Goal: Transaction & Acquisition: Book appointment/travel/reservation

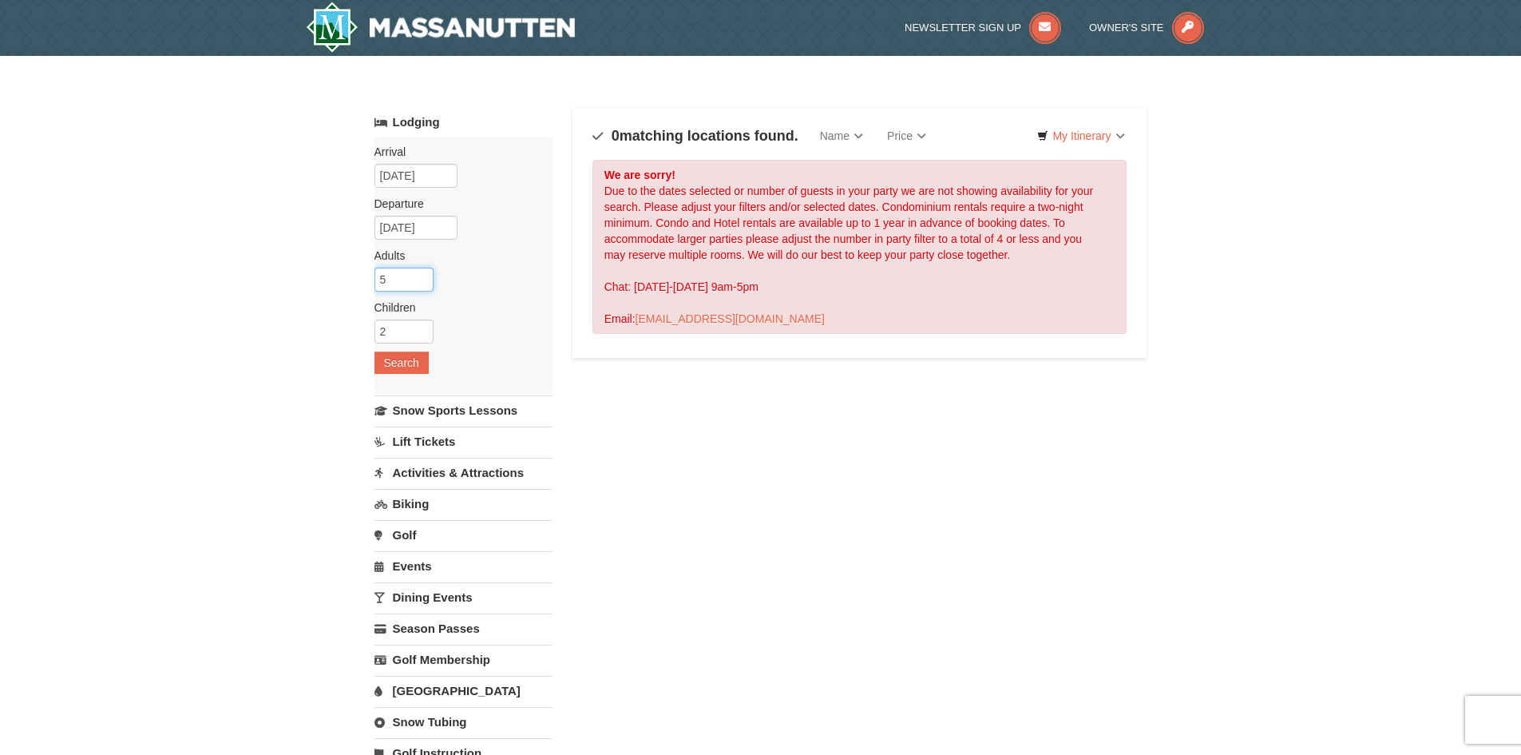
click at [398, 280] on input "5" at bounding box center [403, 279] width 59 height 24
click at [423, 277] on input "6" at bounding box center [403, 279] width 59 height 24
click at [423, 277] on input "7" at bounding box center [403, 279] width 59 height 24
click at [423, 277] on input "8" at bounding box center [403, 279] width 59 height 24
click at [423, 277] on input "9" at bounding box center [403, 279] width 59 height 24
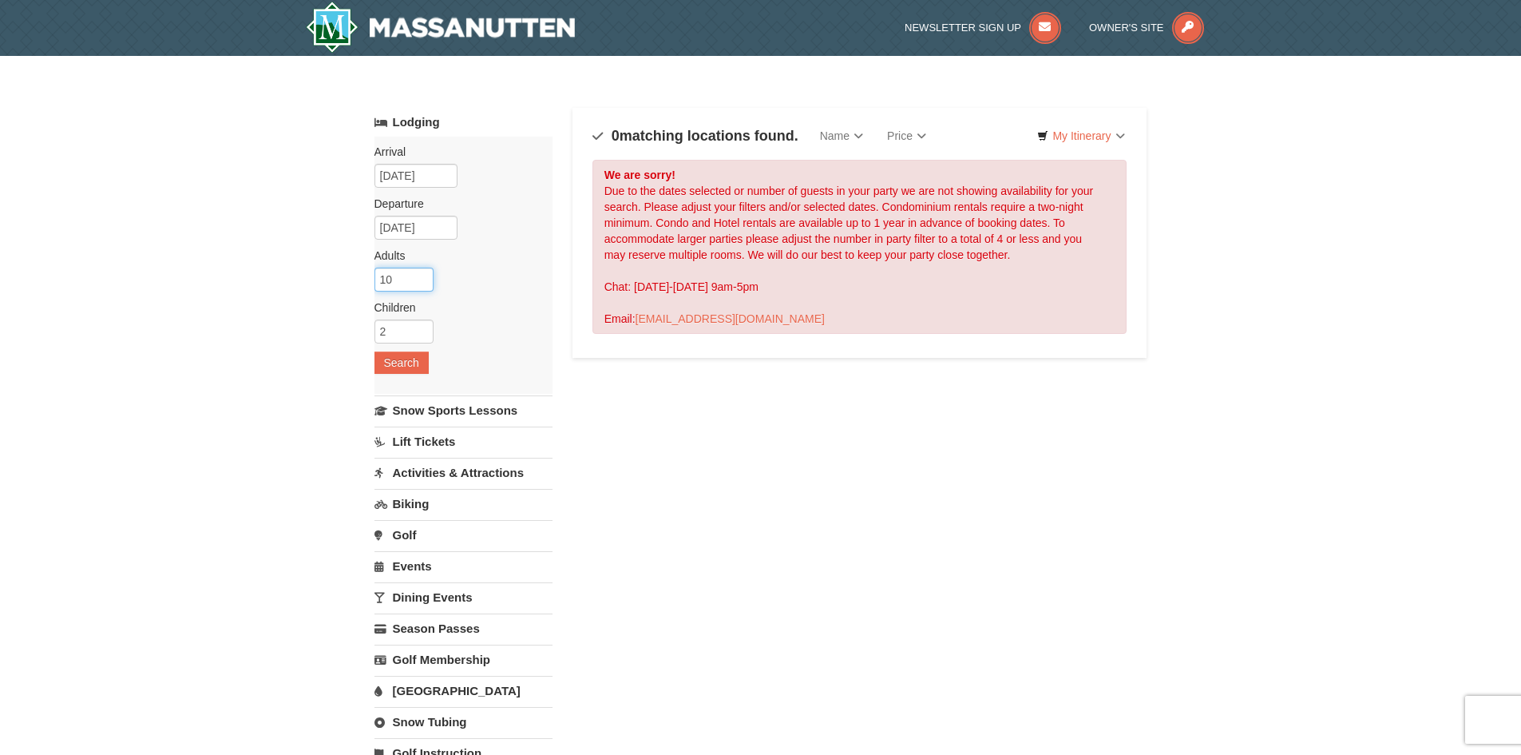
click at [423, 277] on input "10" at bounding box center [403, 279] width 59 height 24
click at [423, 277] on input "11" at bounding box center [403, 279] width 59 height 24
click at [423, 277] on input "12" at bounding box center [403, 279] width 59 height 24
click at [423, 277] on input "13" at bounding box center [403, 279] width 59 height 24
click at [423, 277] on input "14" at bounding box center [403, 279] width 59 height 24
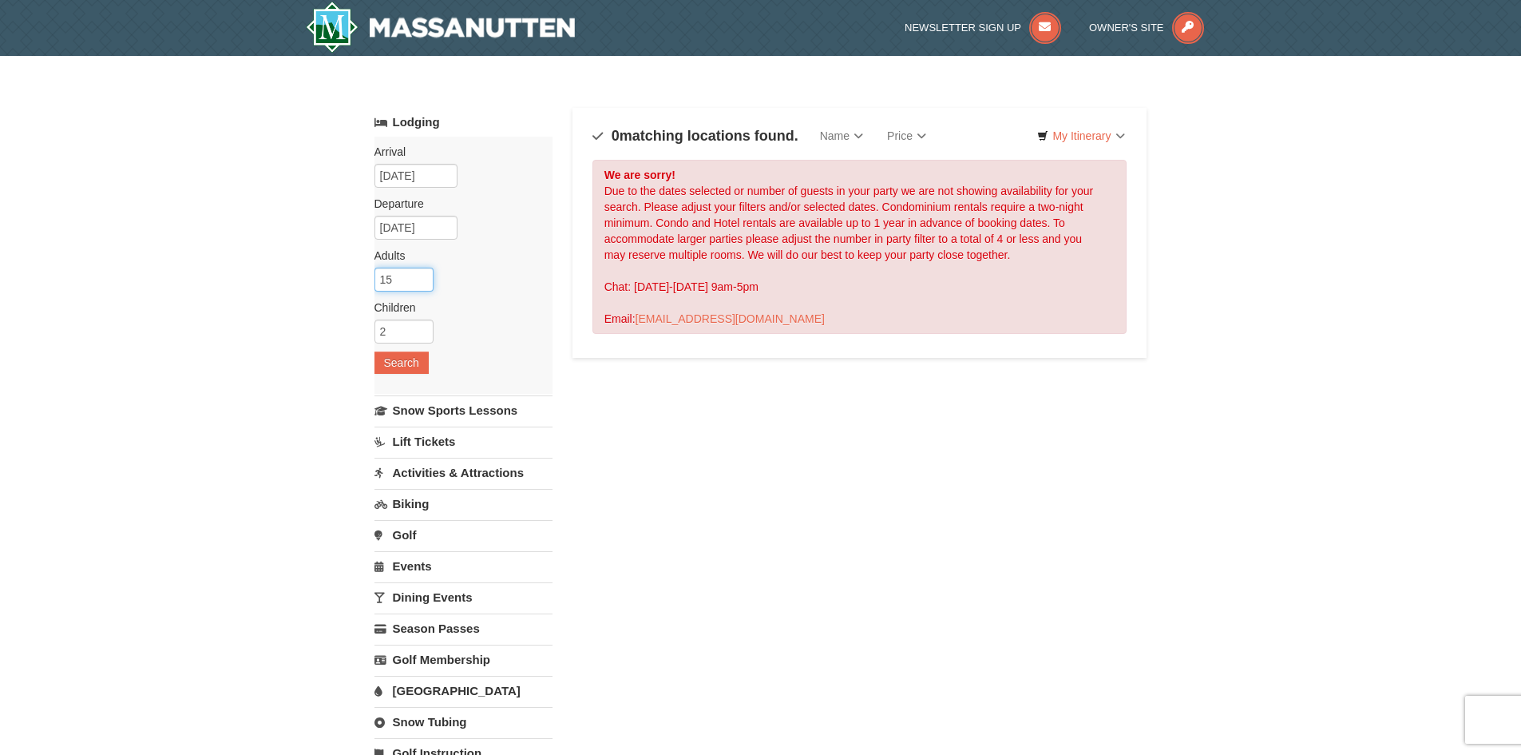
type input "15"
click at [423, 277] on input "15" at bounding box center [403, 279] width 59 height 24
drag, startPoint x: 398, startPoint y: 276, endPoint x: 361, endPoint y: 283, distance: 38.1
click at [361, 283] on div "× Categories Map List Filter My Itinerary Questions? 1-540-289-9441 Lodging Arr…" at bounding box center [760, 526] width 805 height 909
type input "4"
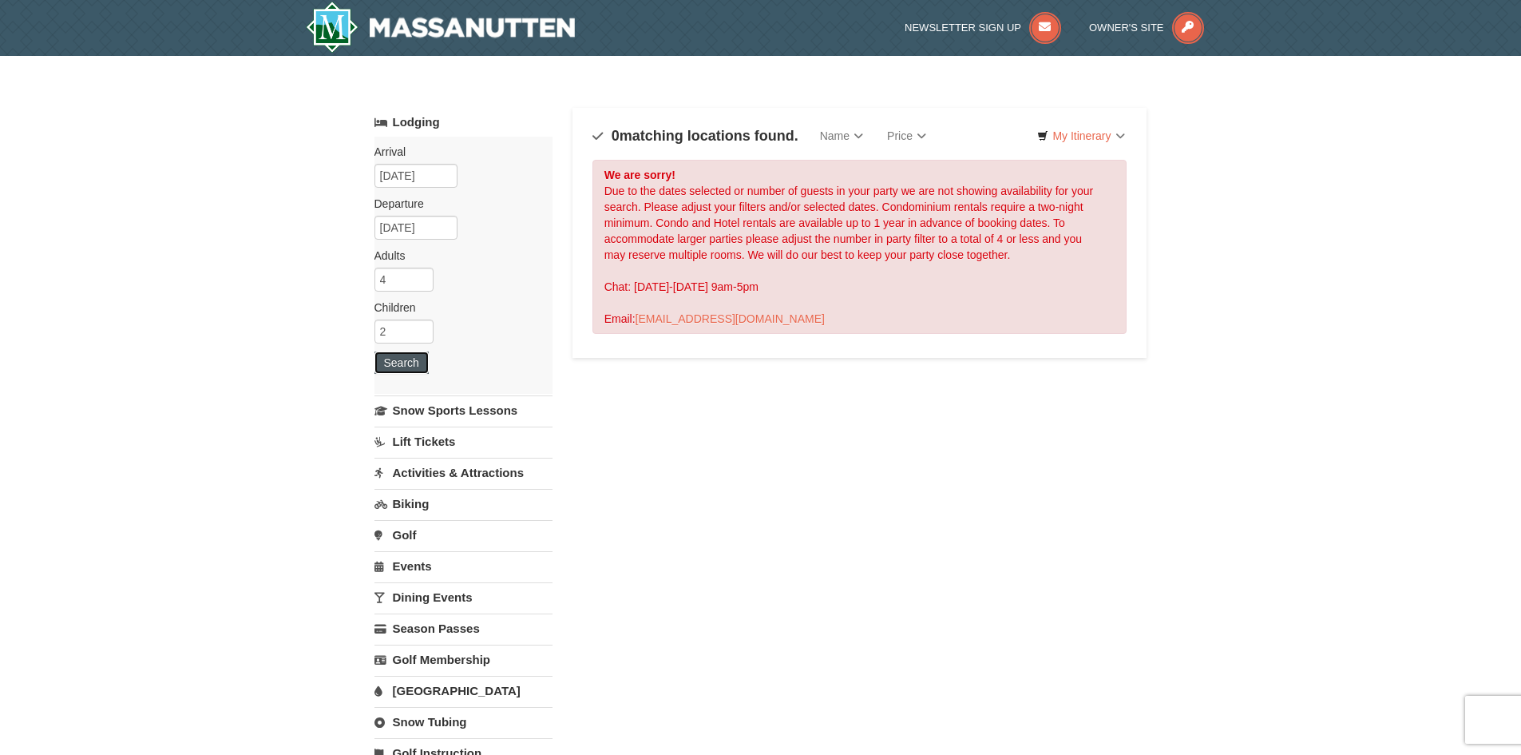
click at [414, 360] on button "Search" at bounding box center [401, 362] width 54 height 22
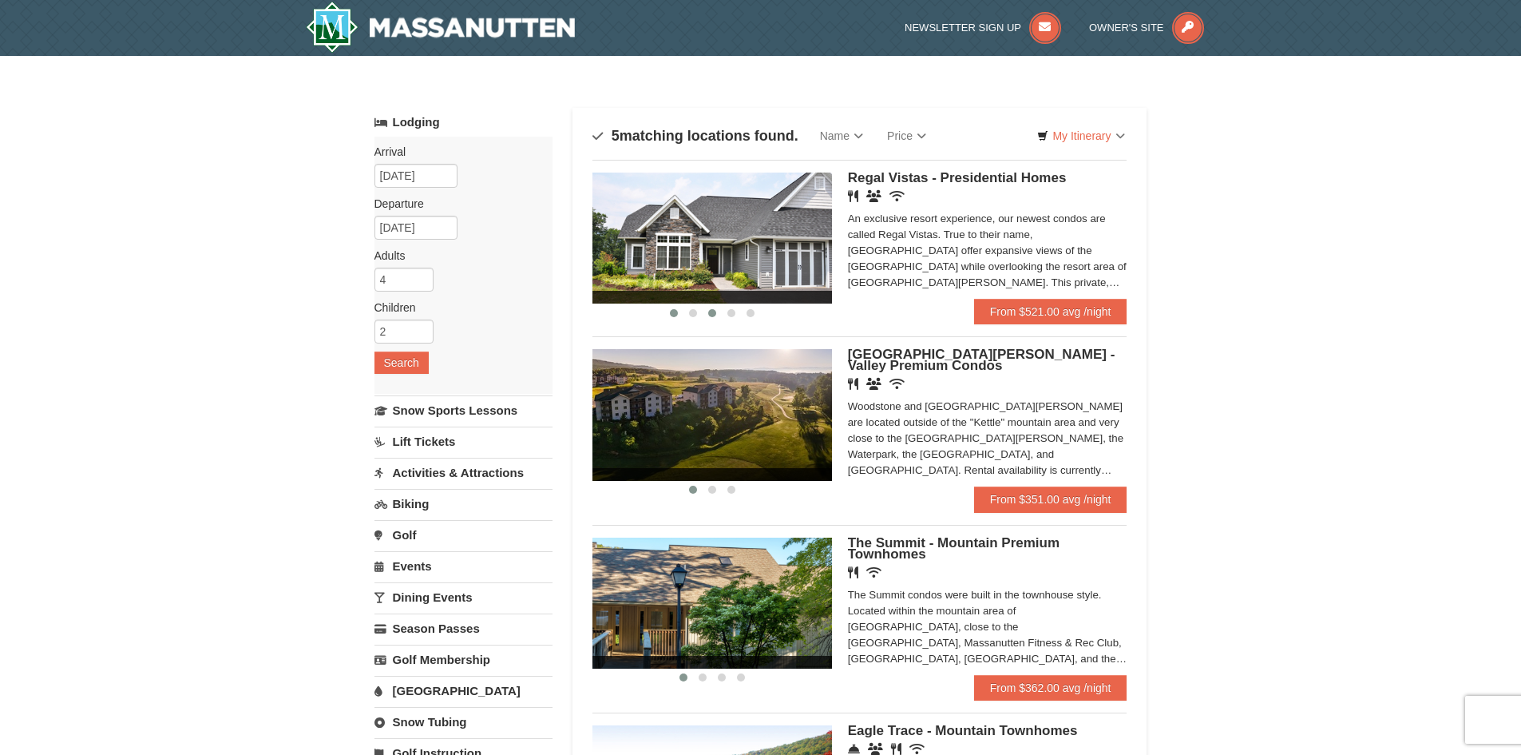
click at [718, 313] on button at bounding box center [712, 313] width 19 height 16
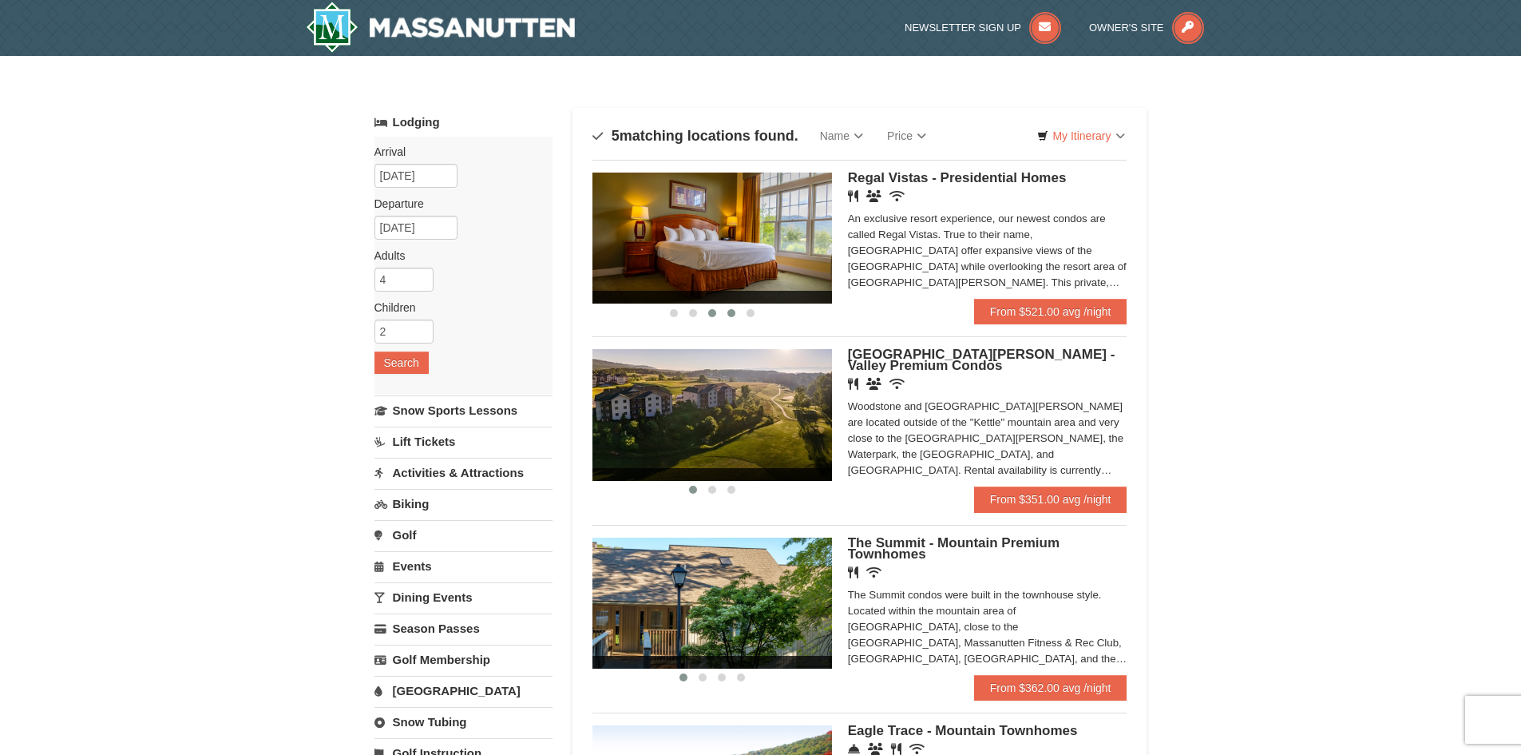
click at [735, 312] on span at bounding box center [731, 313] width 8 height 8
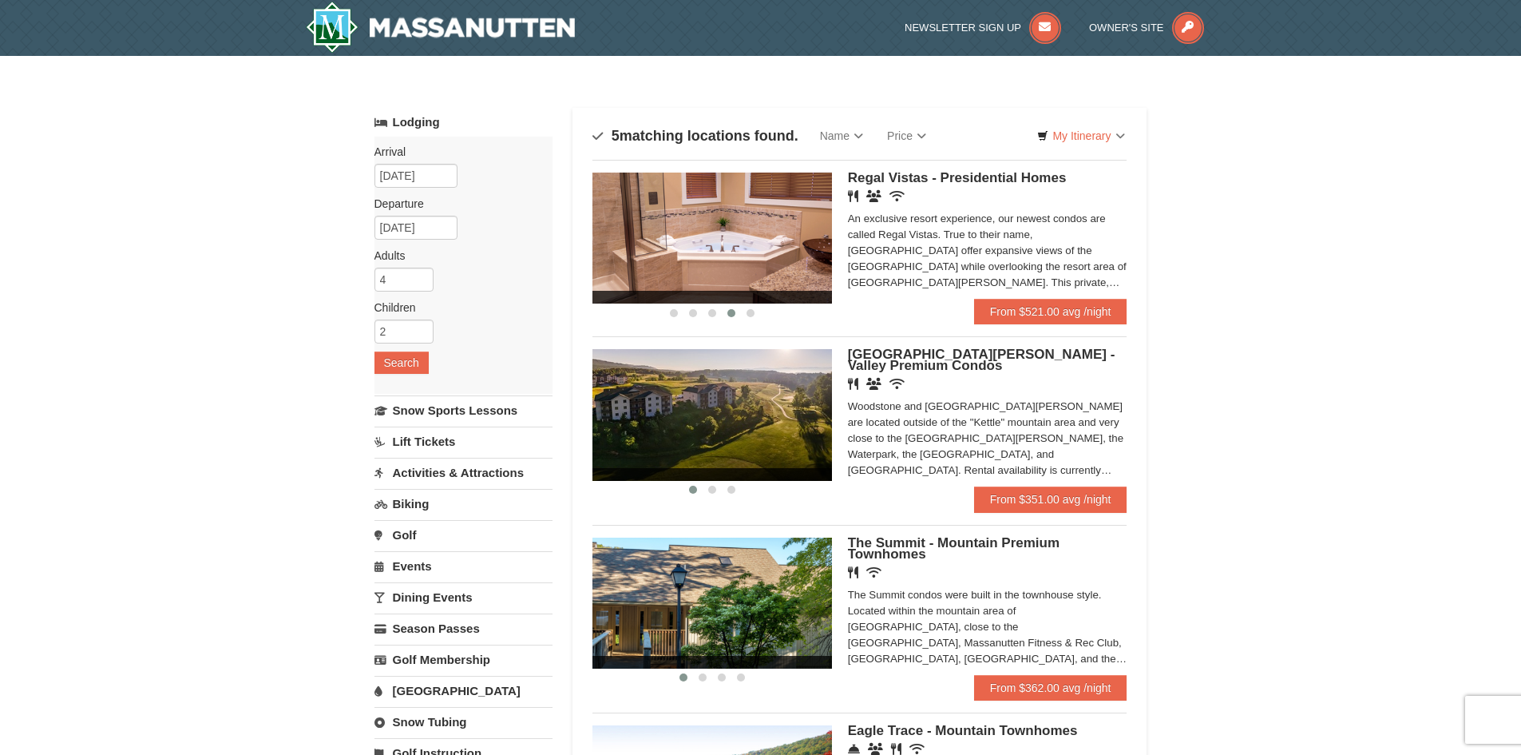
click at [781, 258] on img at bounding box center [712, 237] width 240 height 131
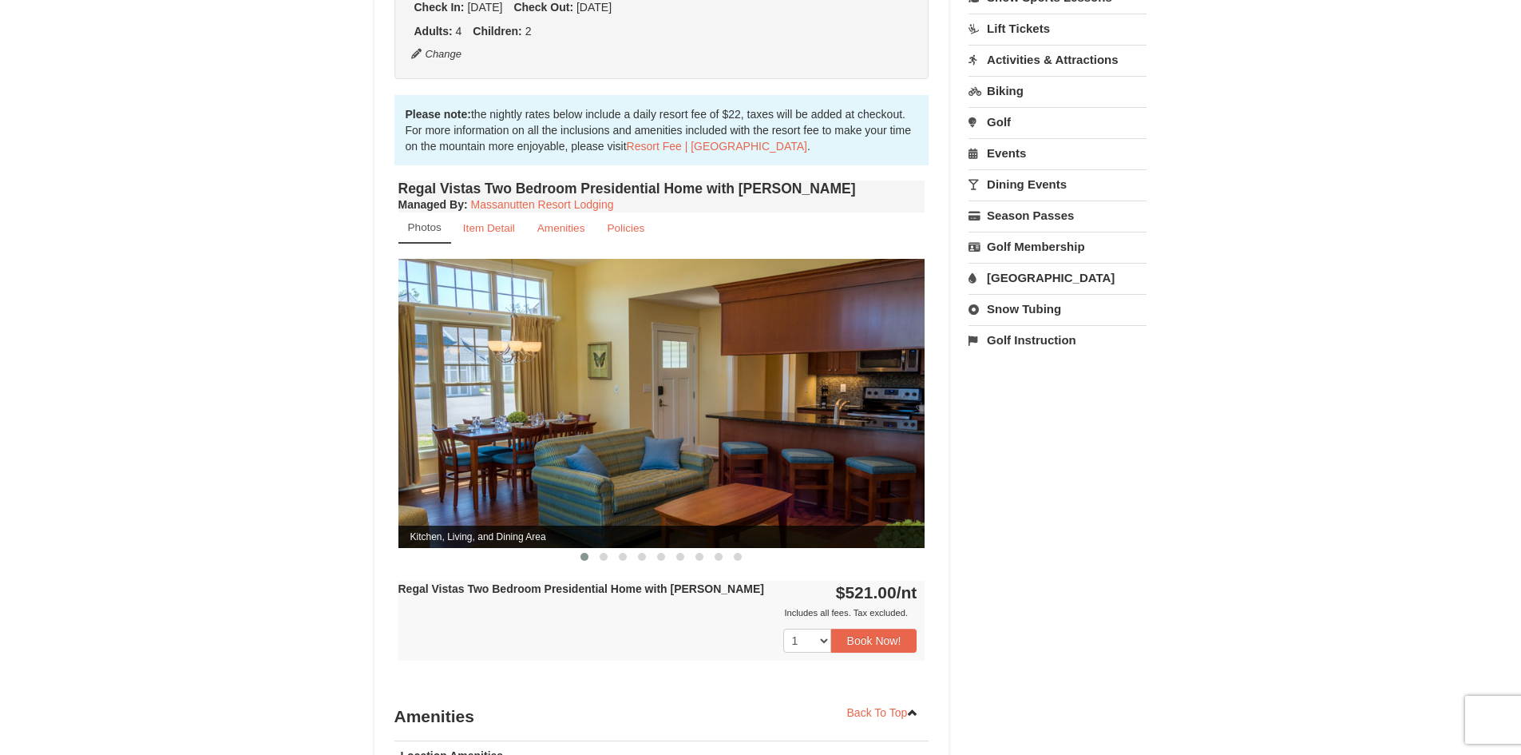
scroll to position [479, 0]
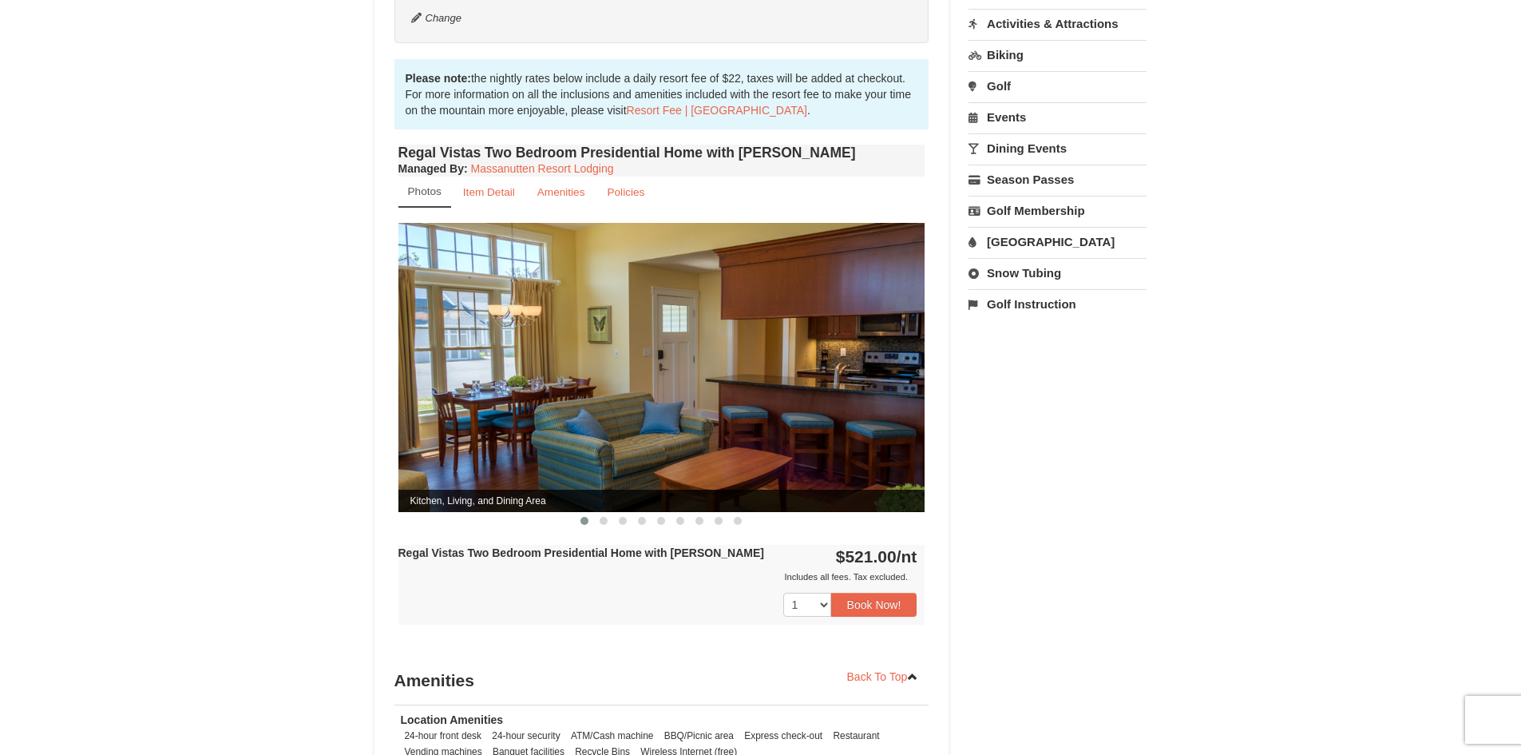
click at [910, 344] on img at bounding box center [661, 367] width 527 height 288
click at [647, 423] on img at bounding box center [661, 367] width 527 height 288
click at [600, 513] on button at bounding box center [603, 521] width 19 height 16
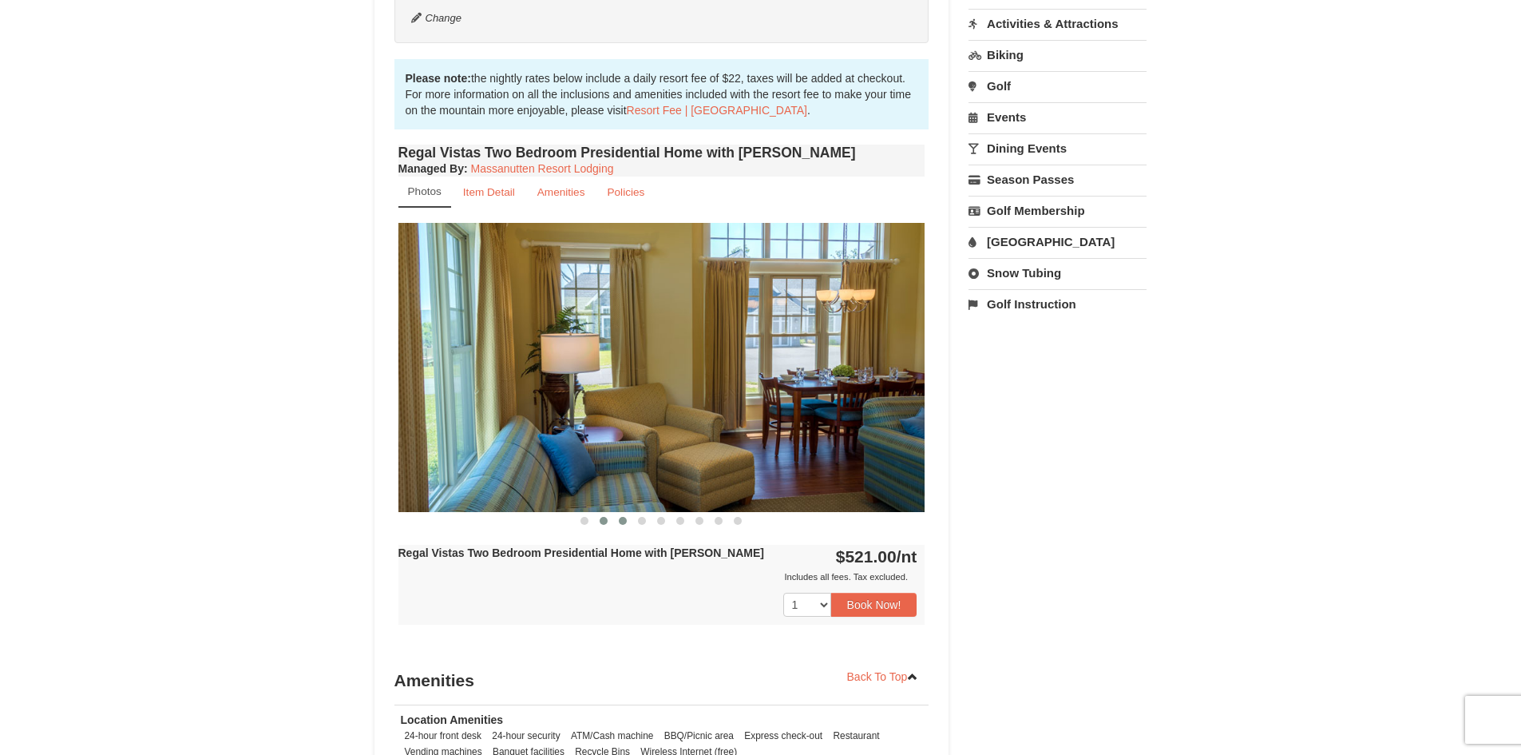
click at [625, 517] on span at bounding box center [623, 521] width 8 height 8
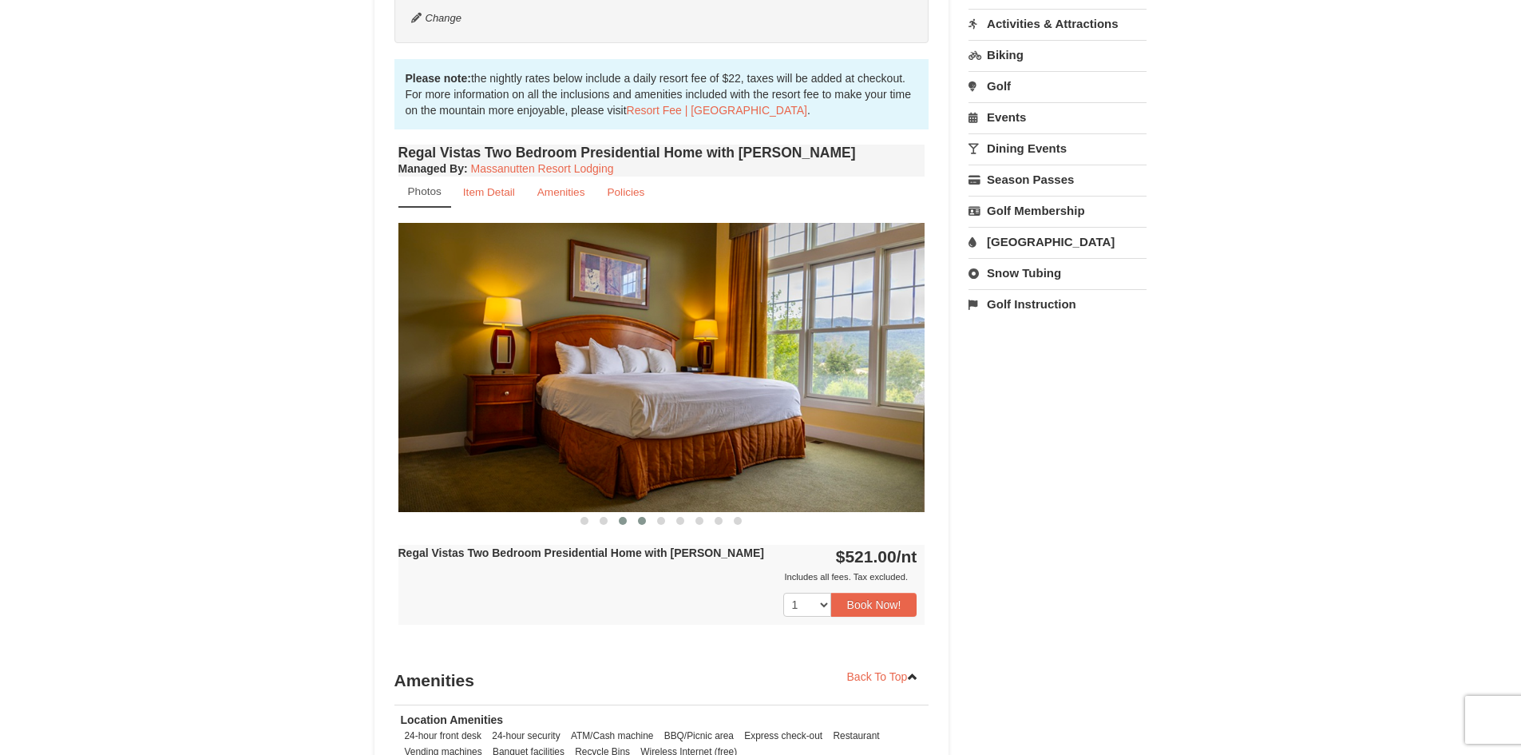
click at [648, 513] on button at bounding box center [641, 521] width 19 height 16
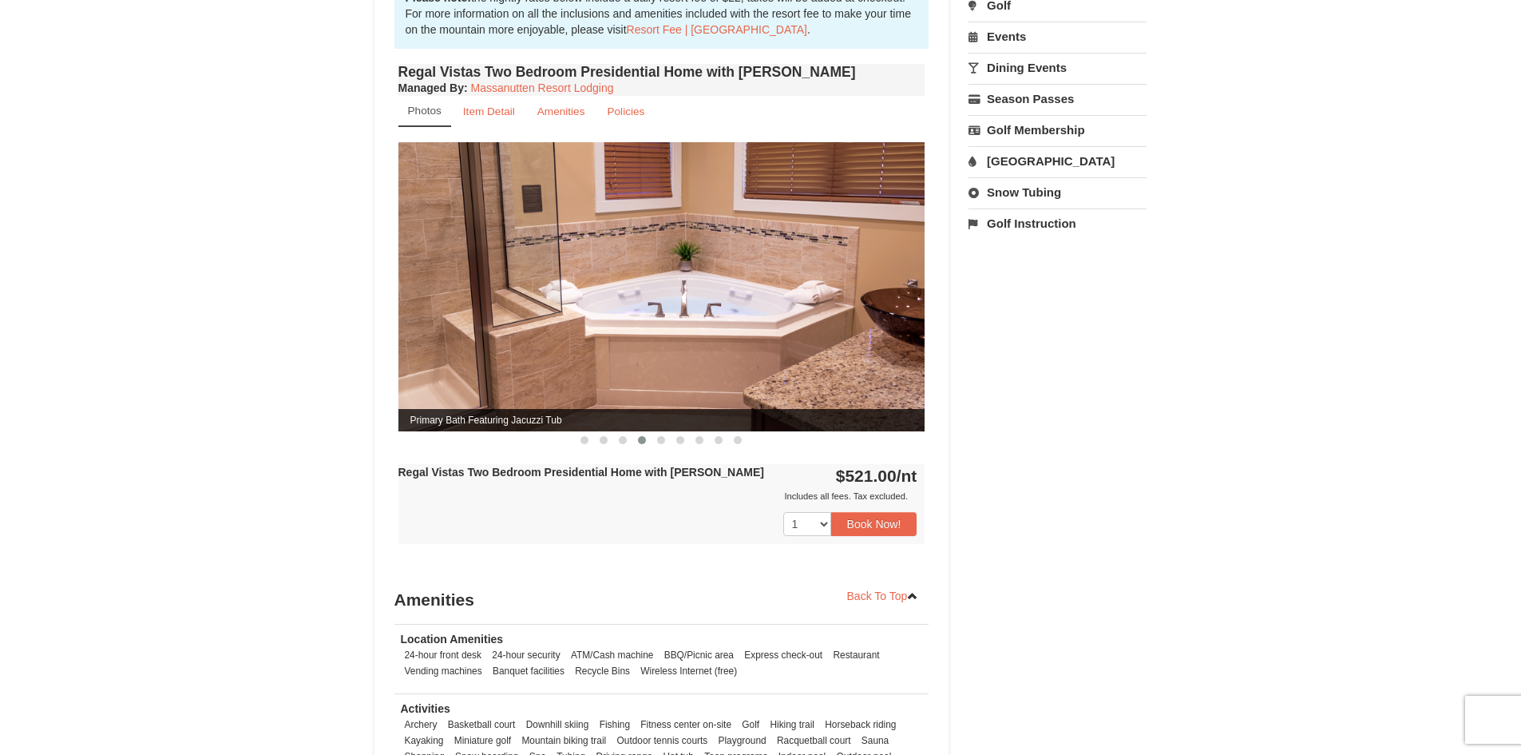
scroll to position [559, 0]
click at [707, 433] on button at bounding box center [699, 441] width 19 height 16
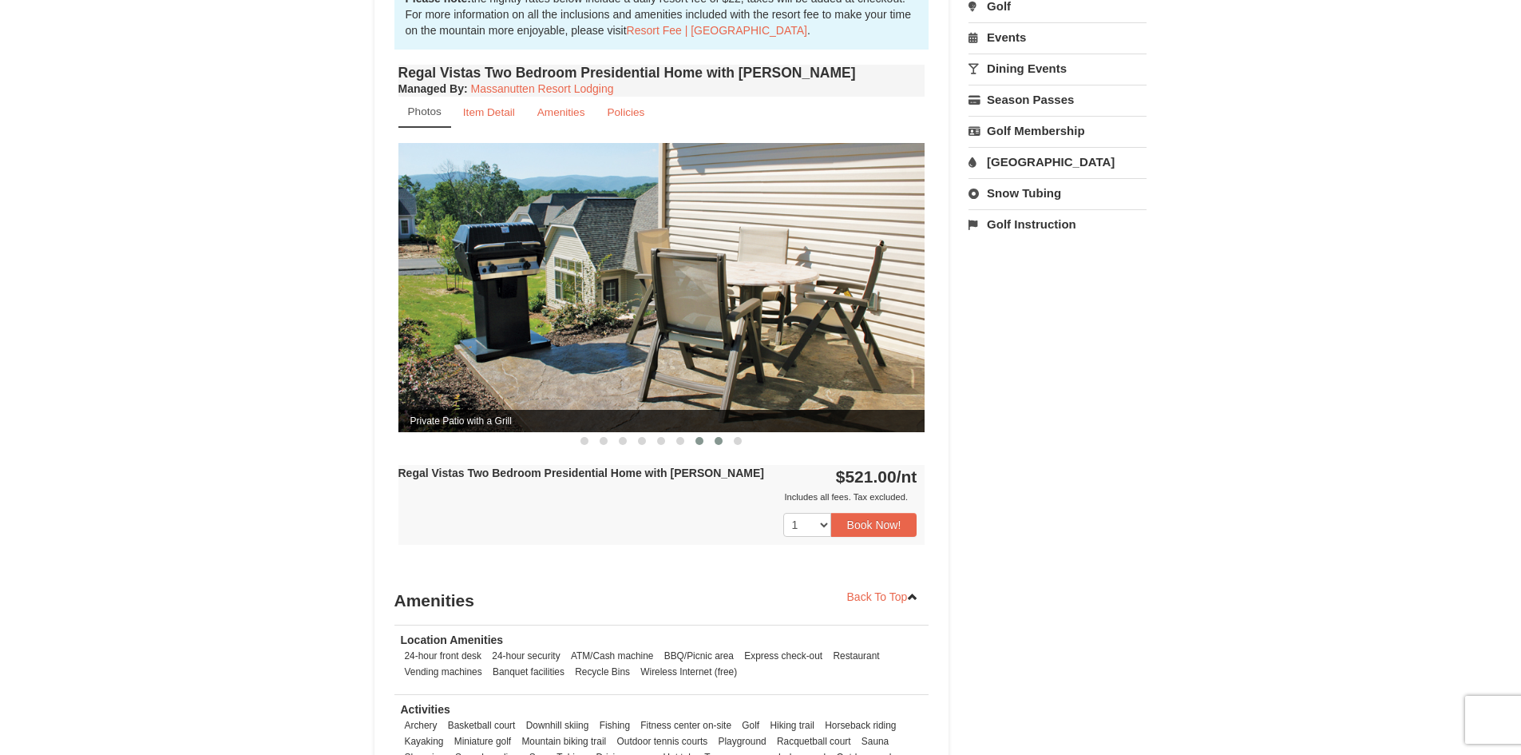
click at [717, 433] on button at bounding box center [718, 441] width 19 height 16
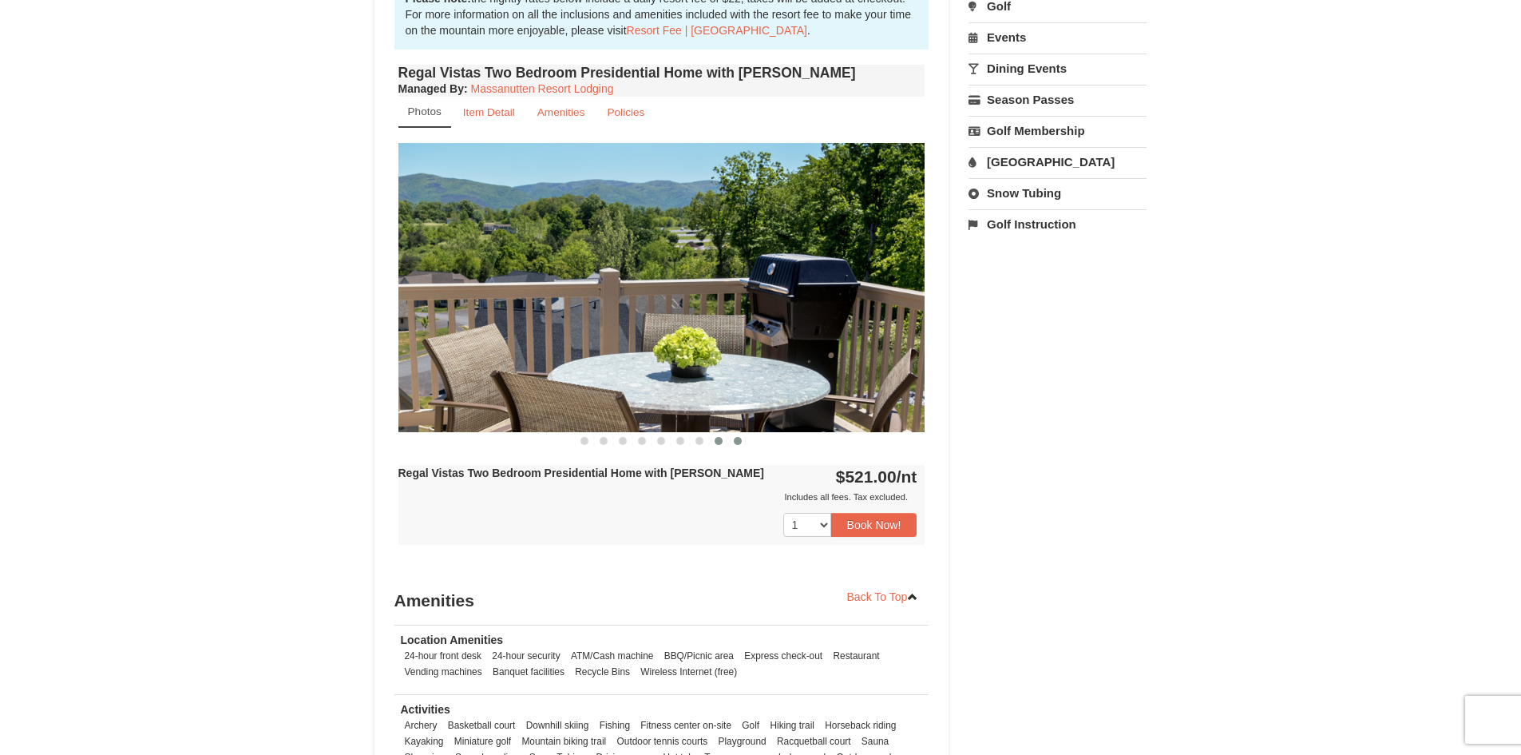
click at [737, 437] on span at bounding box center [738, 441] width 8 height 8
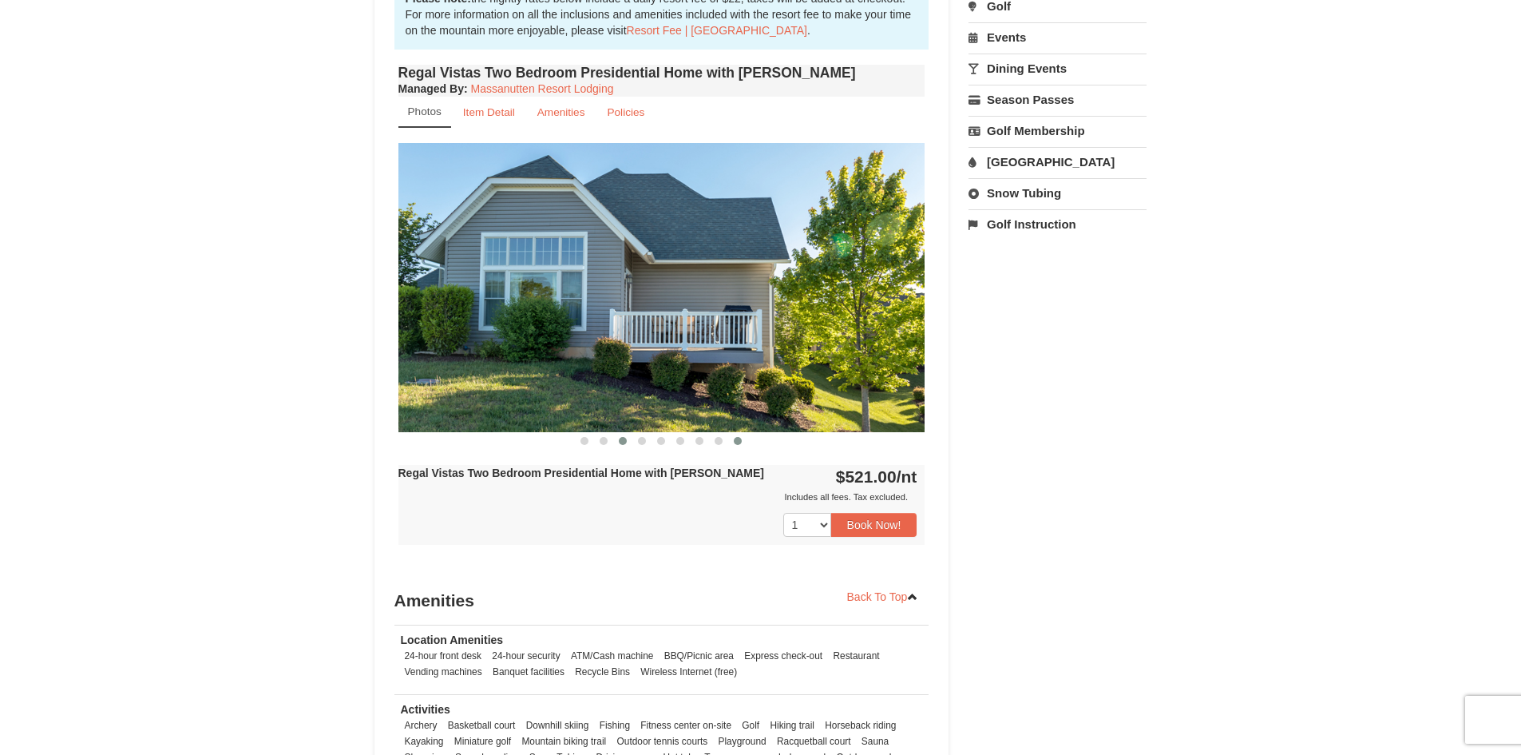
click at [616, 433] on button at bounding box center [622, 441] width 19 height 16
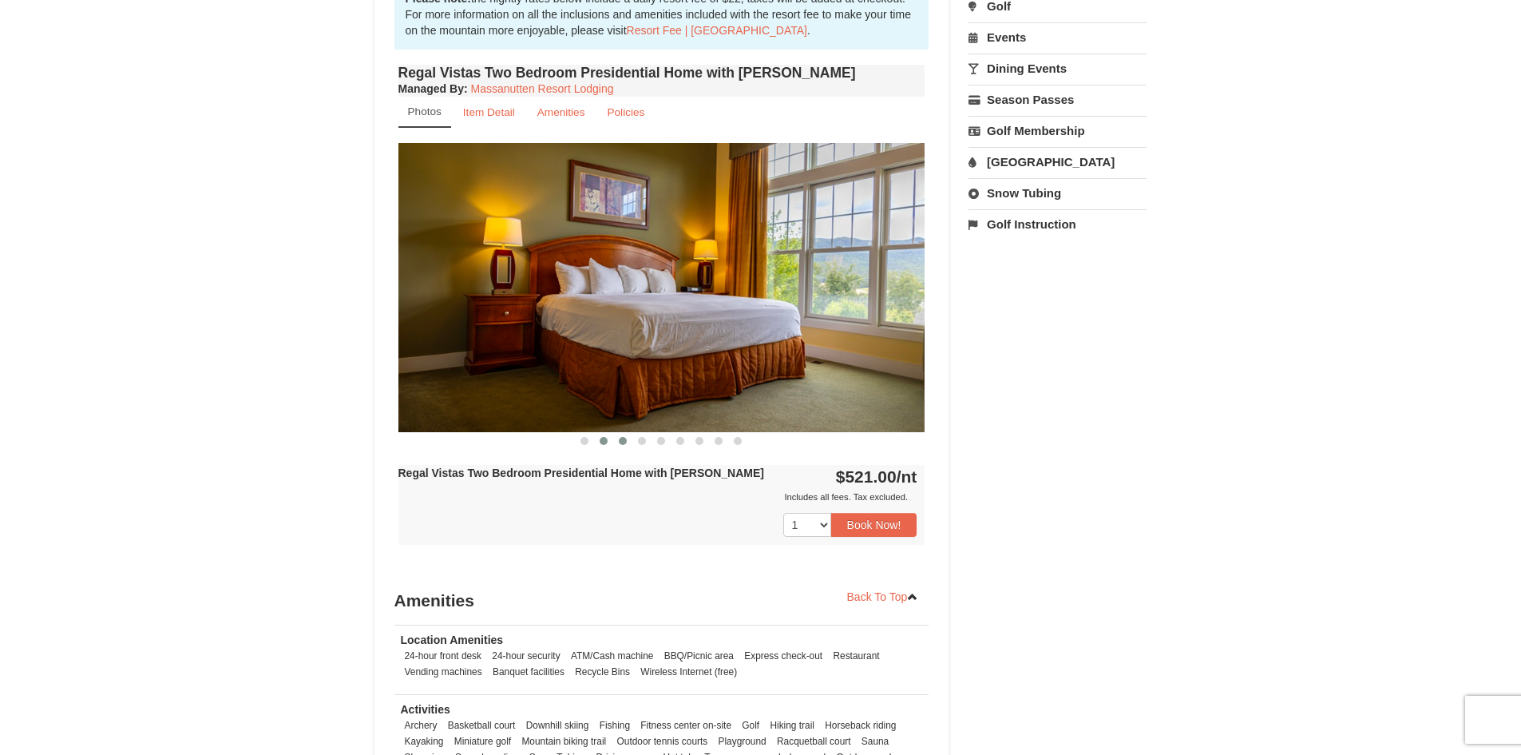
click at [602, 433] on button at bounding box center [603, 441] width 19 height 16
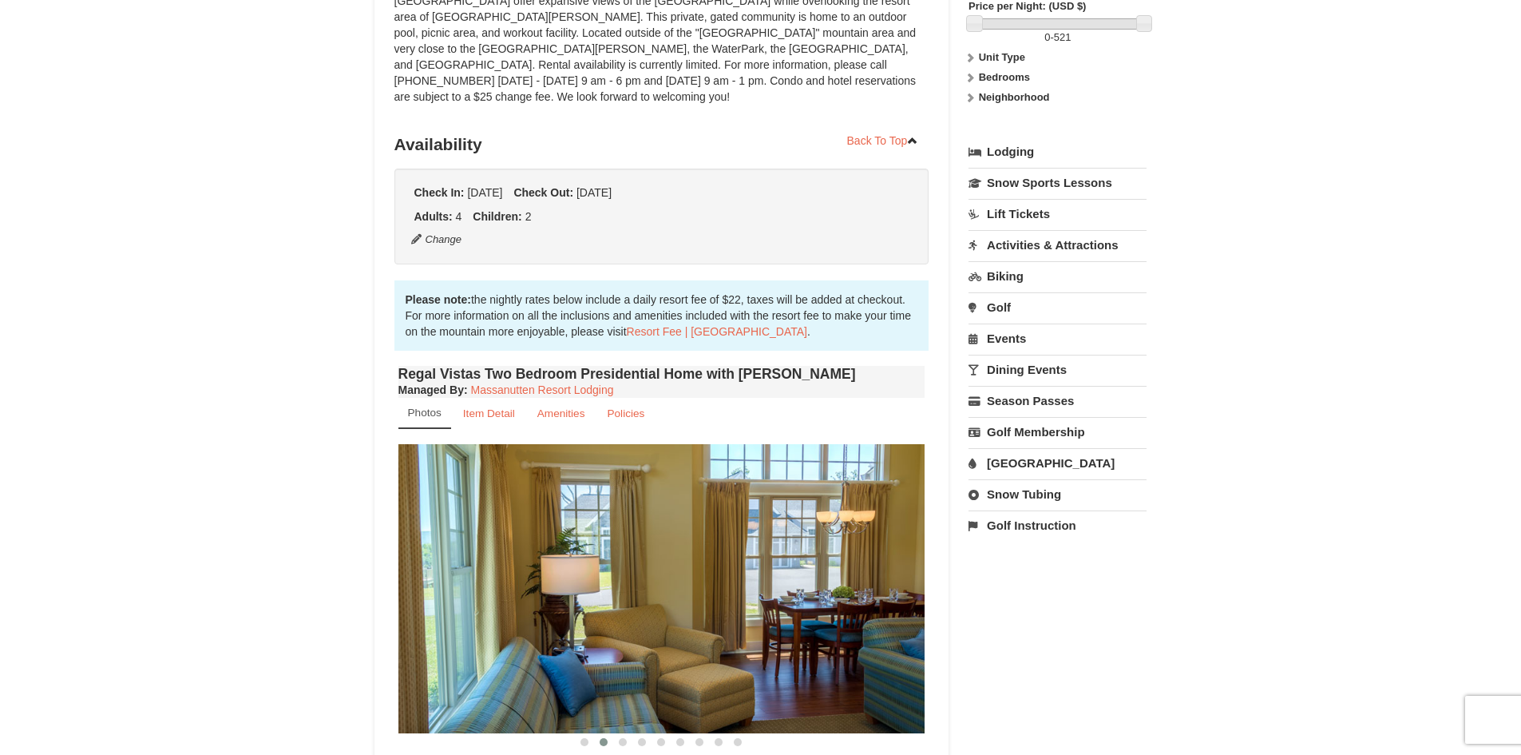
scroll to position [160, 0]
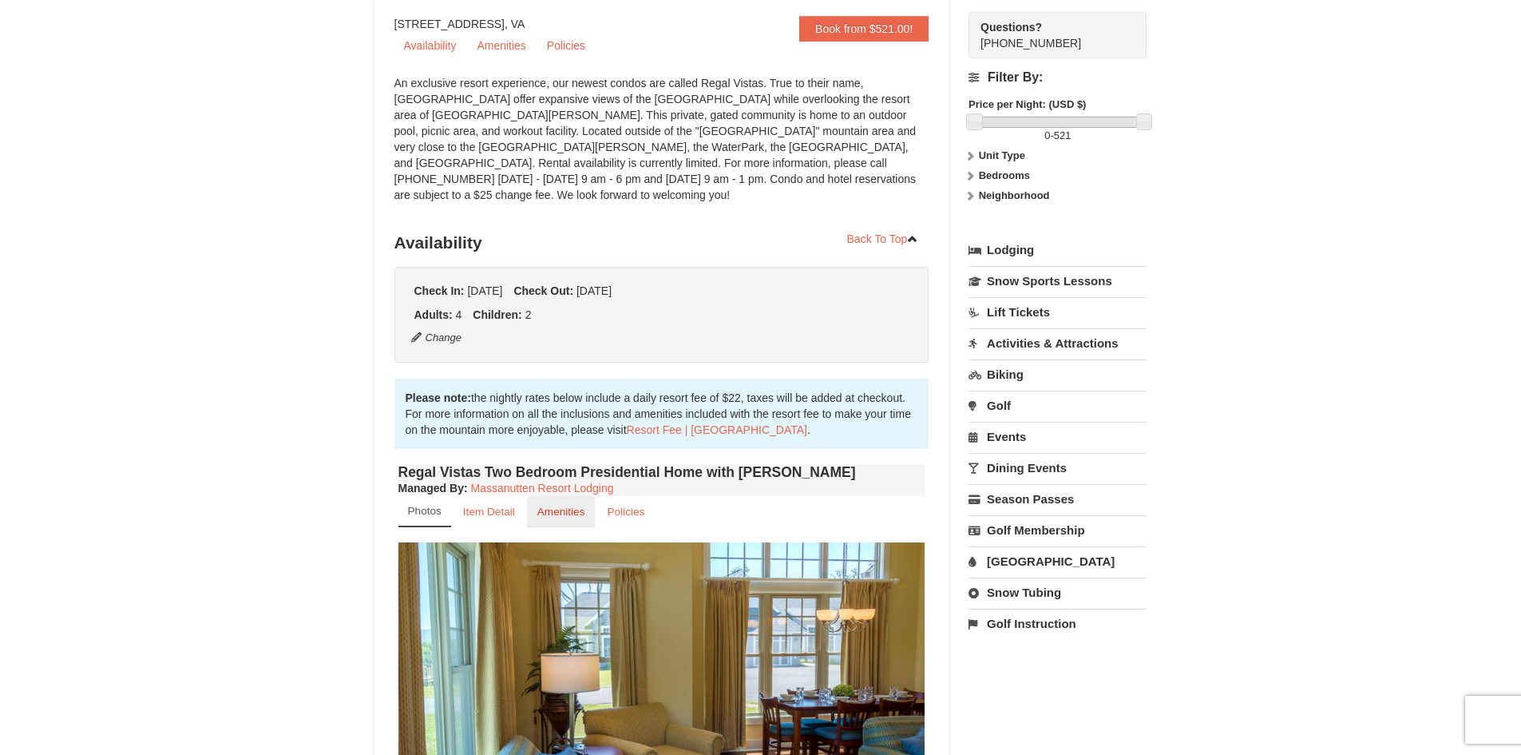
click at [565, 503] on link "Amenities" at bounding box center [561, 511] width 69 height 31
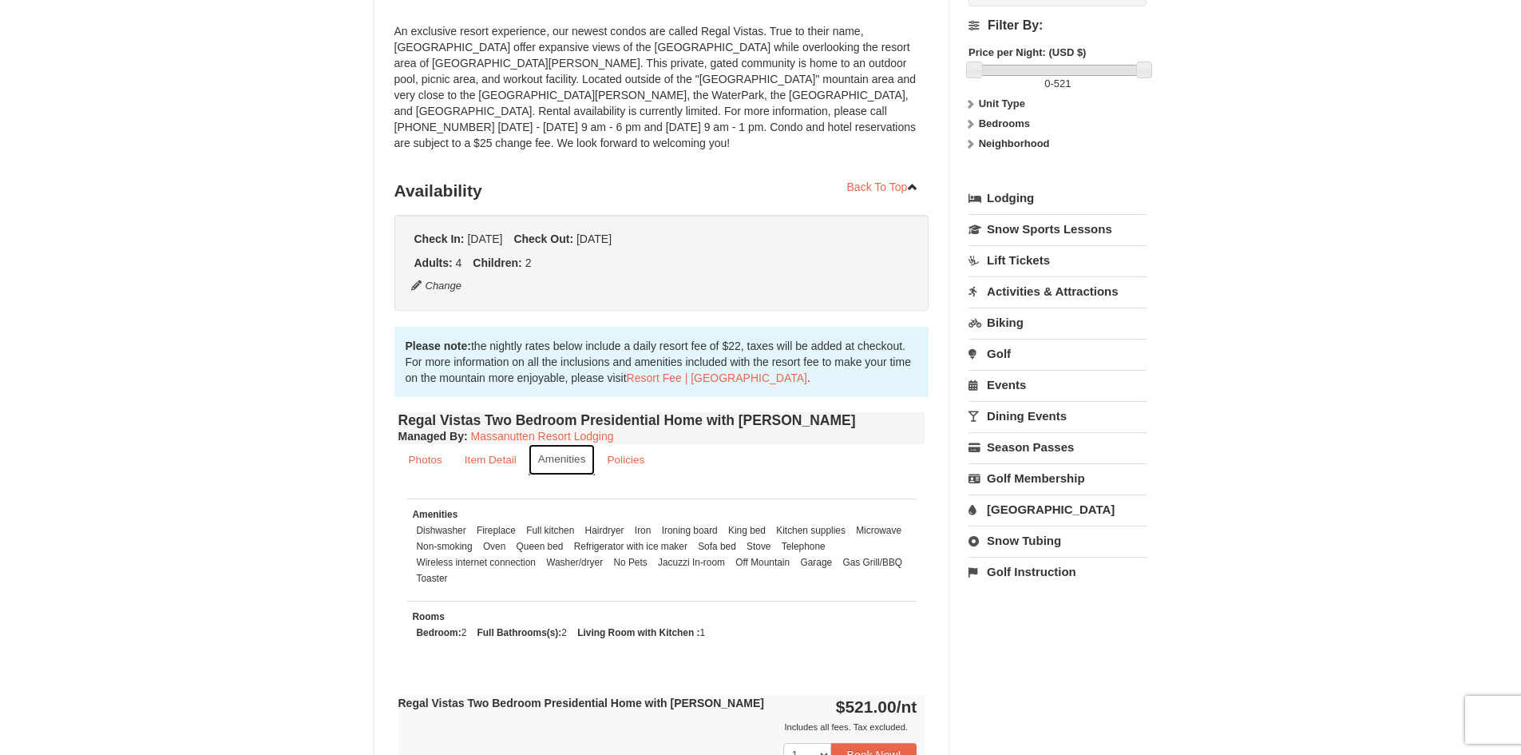
scroll to position [240, 0]
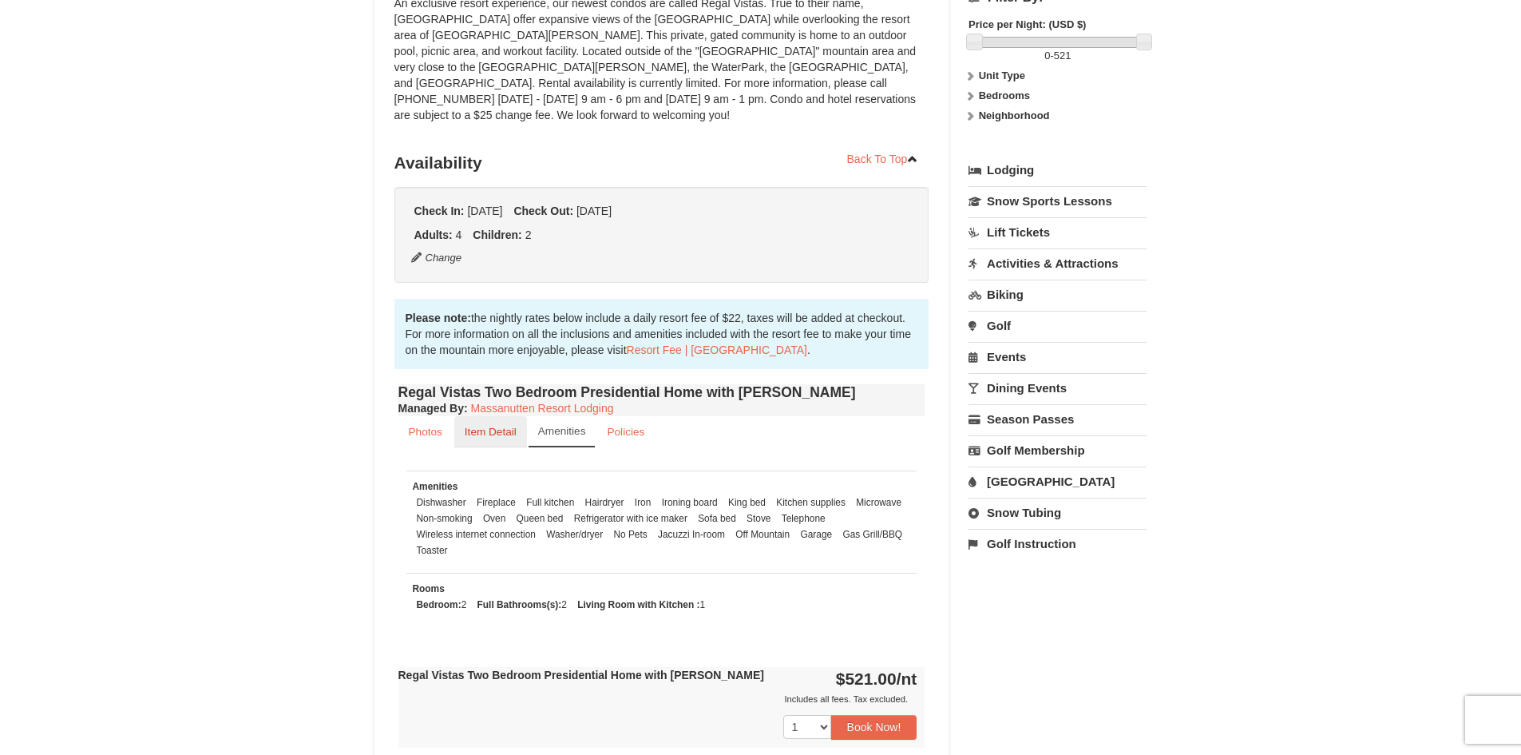
click at [498, 422] on link "Item Detail" at bounding box center [490, 431] width 73 height 31
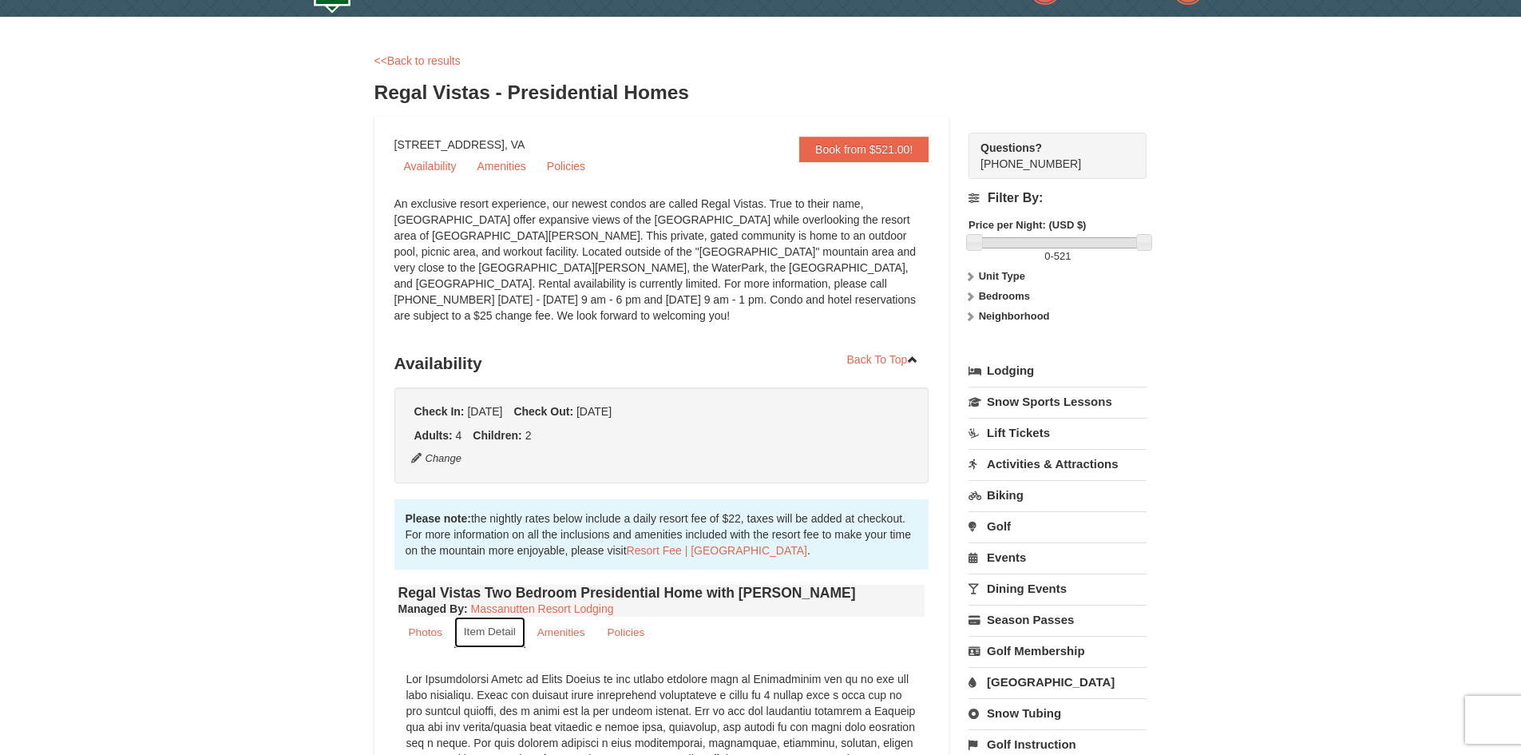
scroll to position [0, 0]
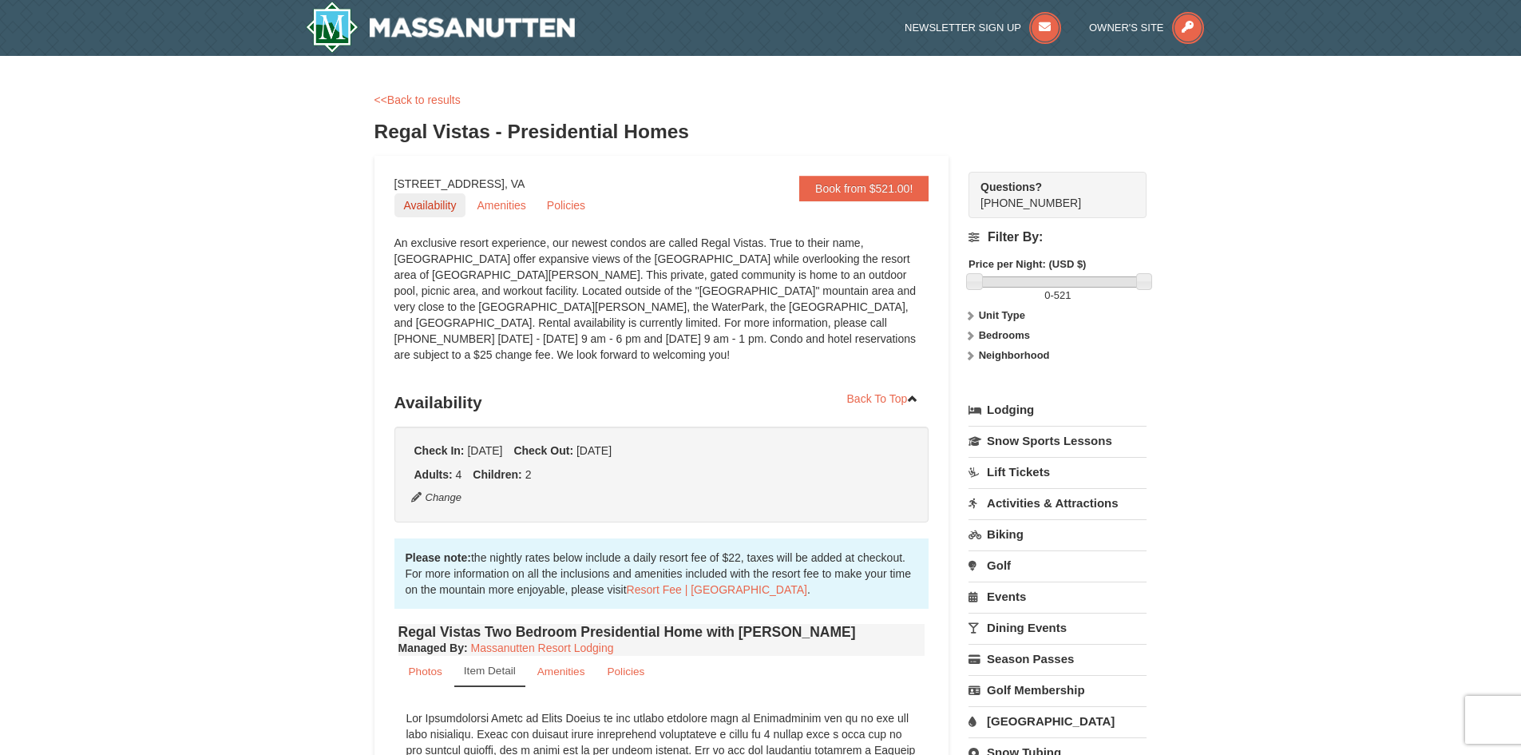
click at [405, 212] on link "Availability" at bounding box center [430, 205] width 72 height 24
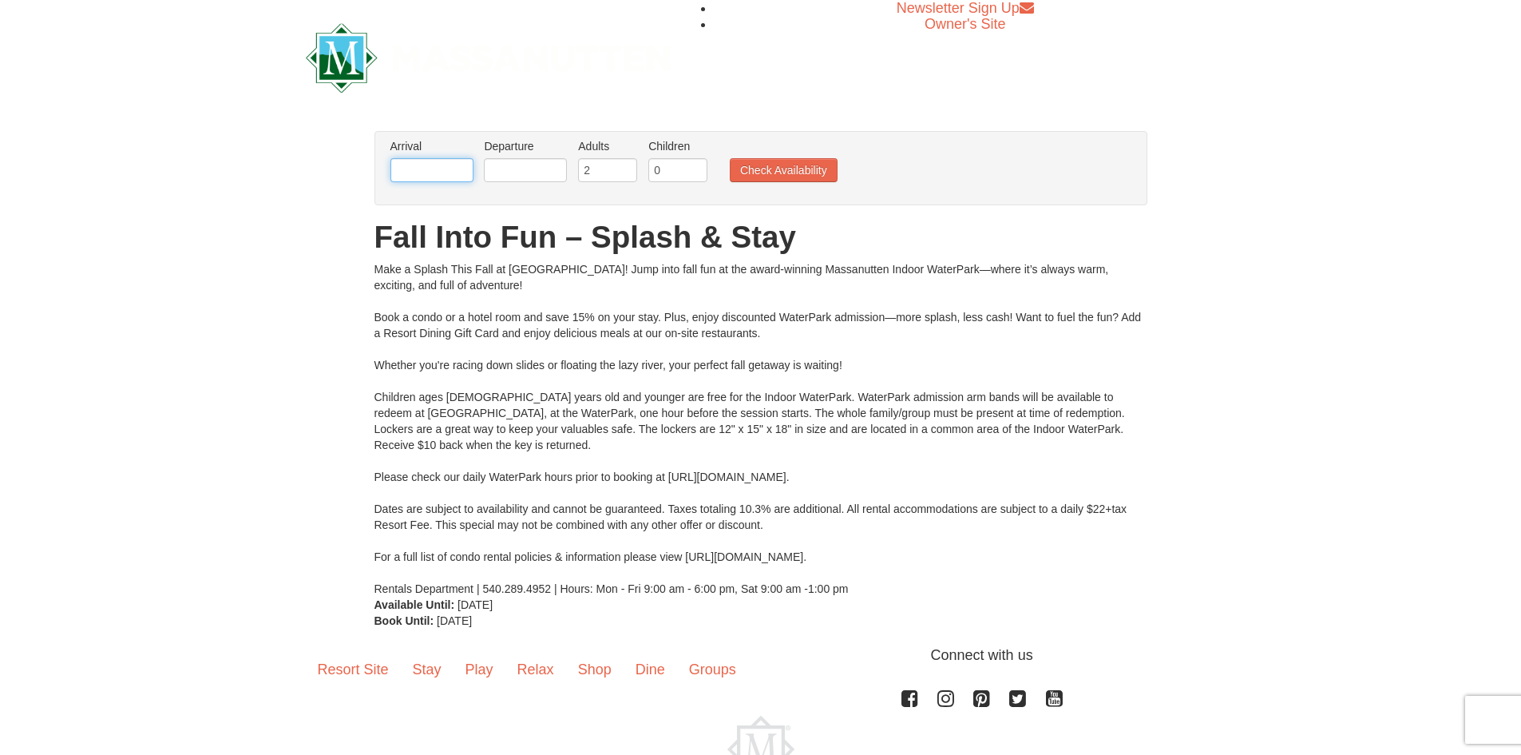
click at [442, 166] on input "text" at bounding box center [431, 170] width 83 height 24
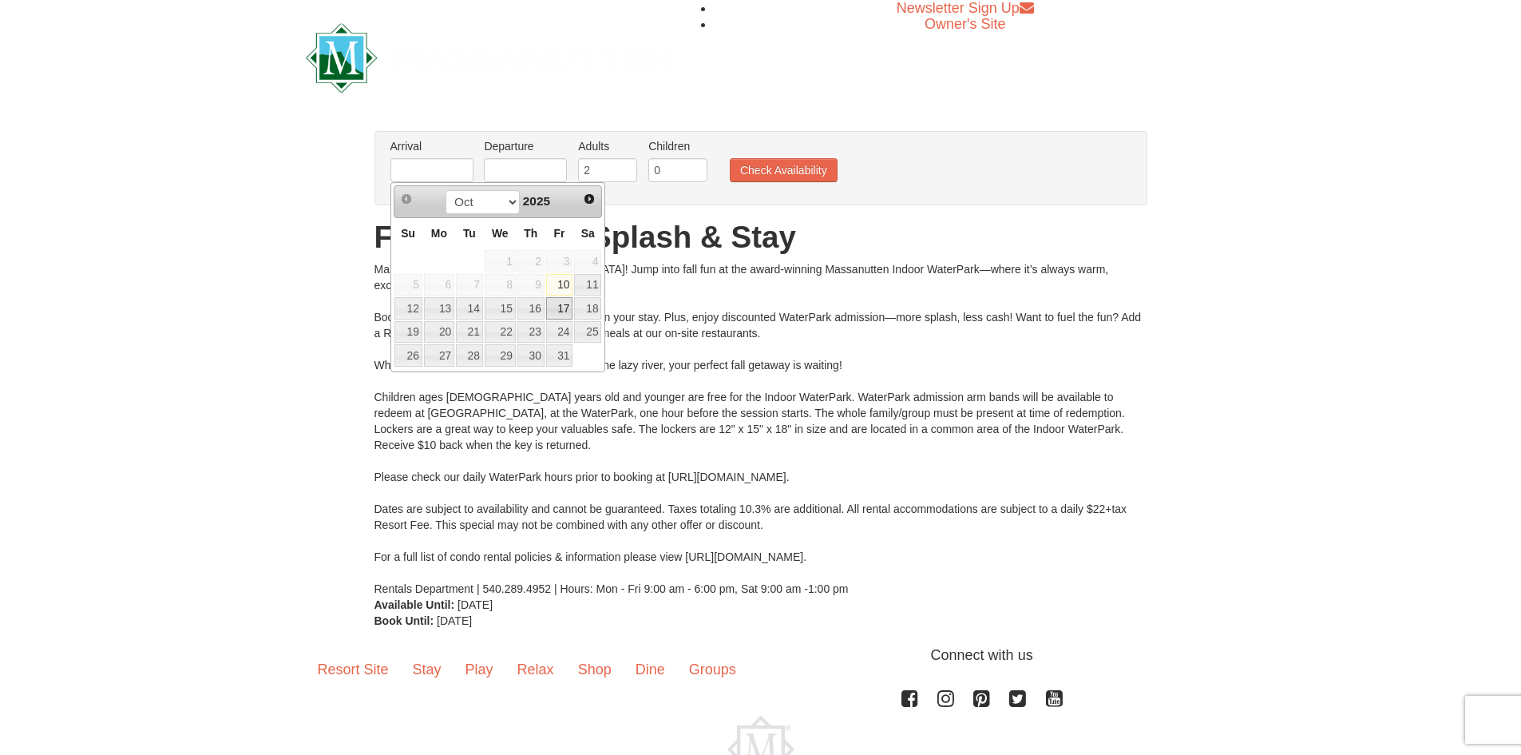
click at [561, 307] on link "17" at bounding box center [559, 308] width 27 height 22
type input "[DATE]"
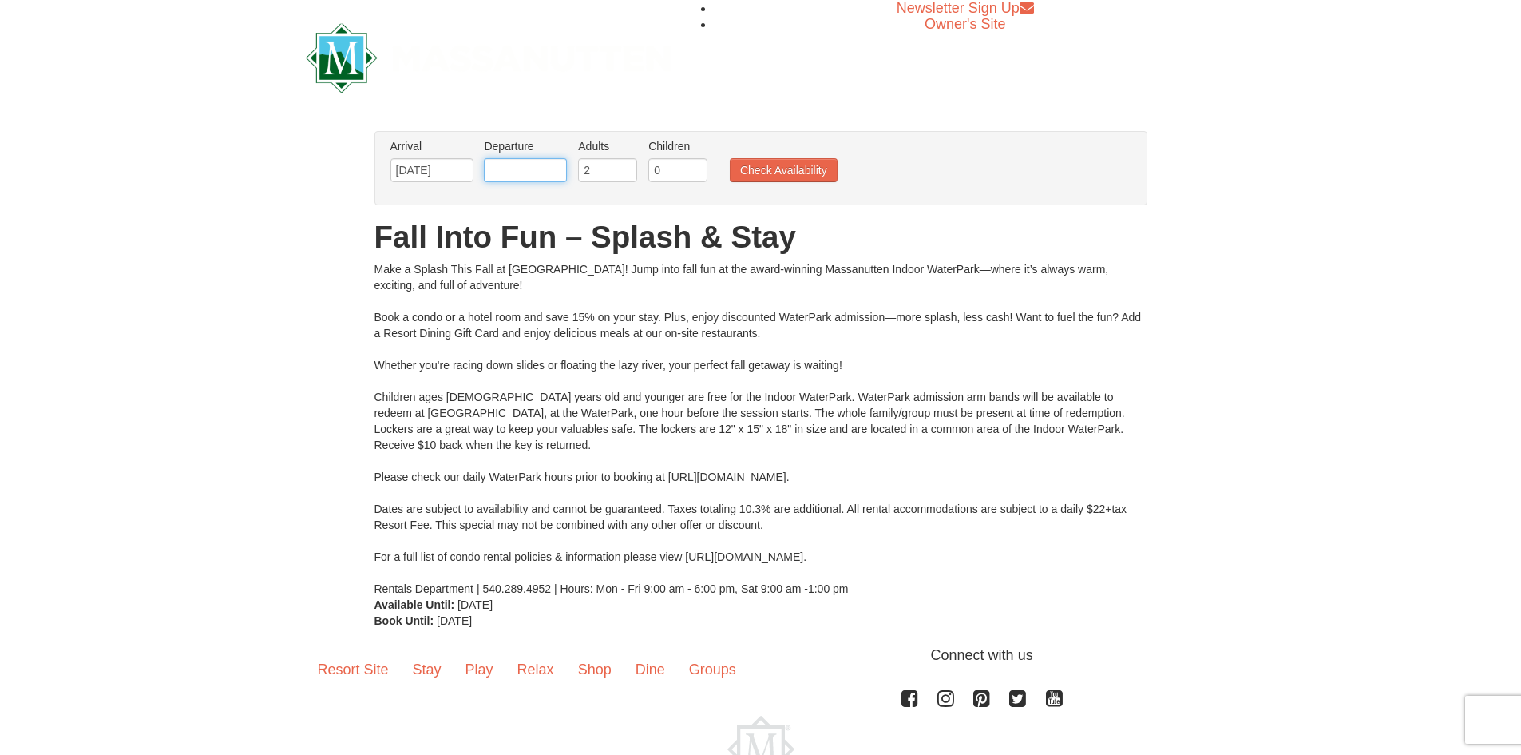
click at [539, 170] on input "text" at bounding box center [525, 170] width 83 height 24
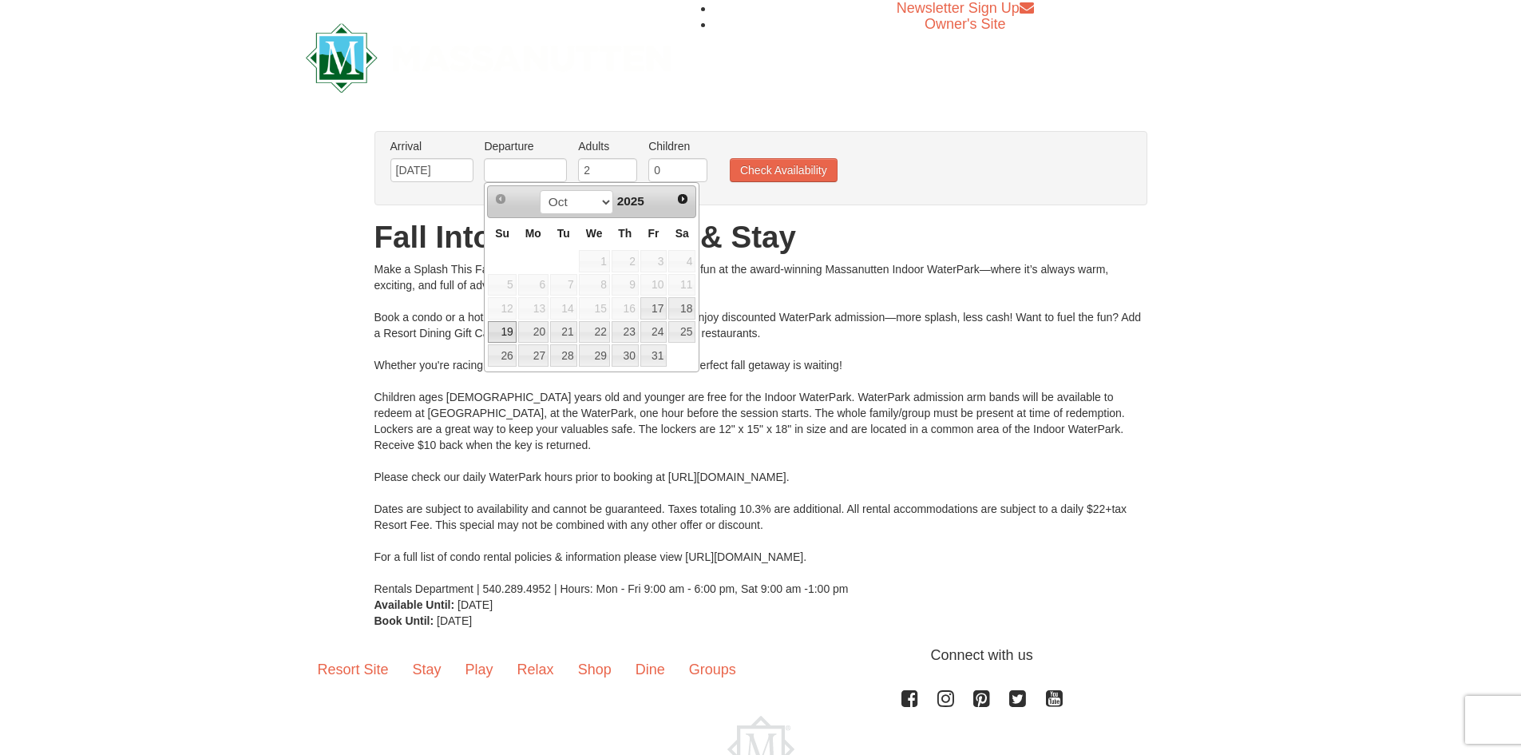
click at [514, 322] on link "19" at bounding box center [502, 332] width 28 height 22
type input "[DATE]"
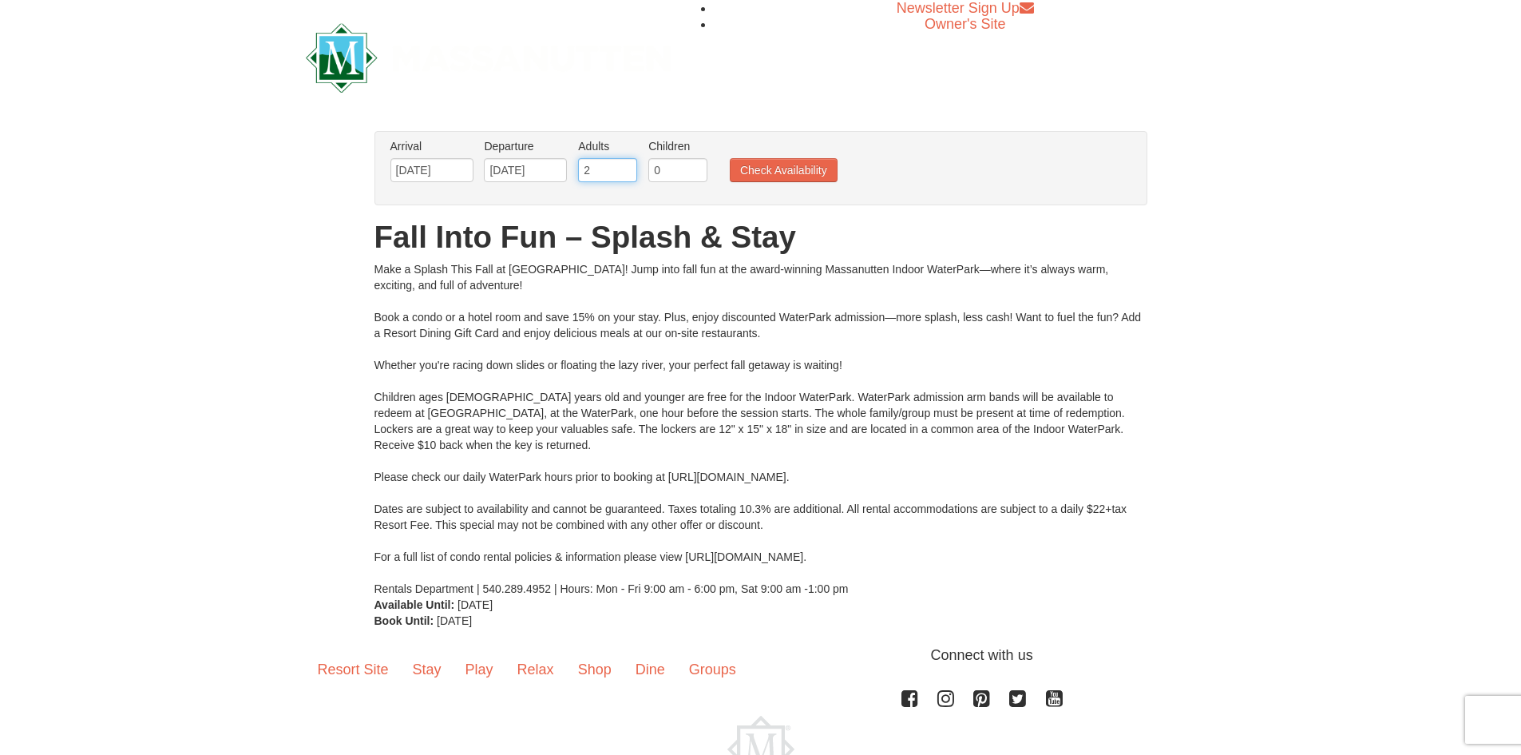
click at [604, 176] on input "2" at bounding box center [607, 170] width 59 height 24
click at [625, 171] on input "1" at bounding box center [607, 170] width 59 height 24
click at [625, 171] on input "0" at bounding box center [607, 170] width 59 height 24
click at [626, 171] on input "0" at bounding box center [607, 170] width 59 height 24
click at [626, 169] on input "1" at bounding box center [607, 170] width 59 height 24
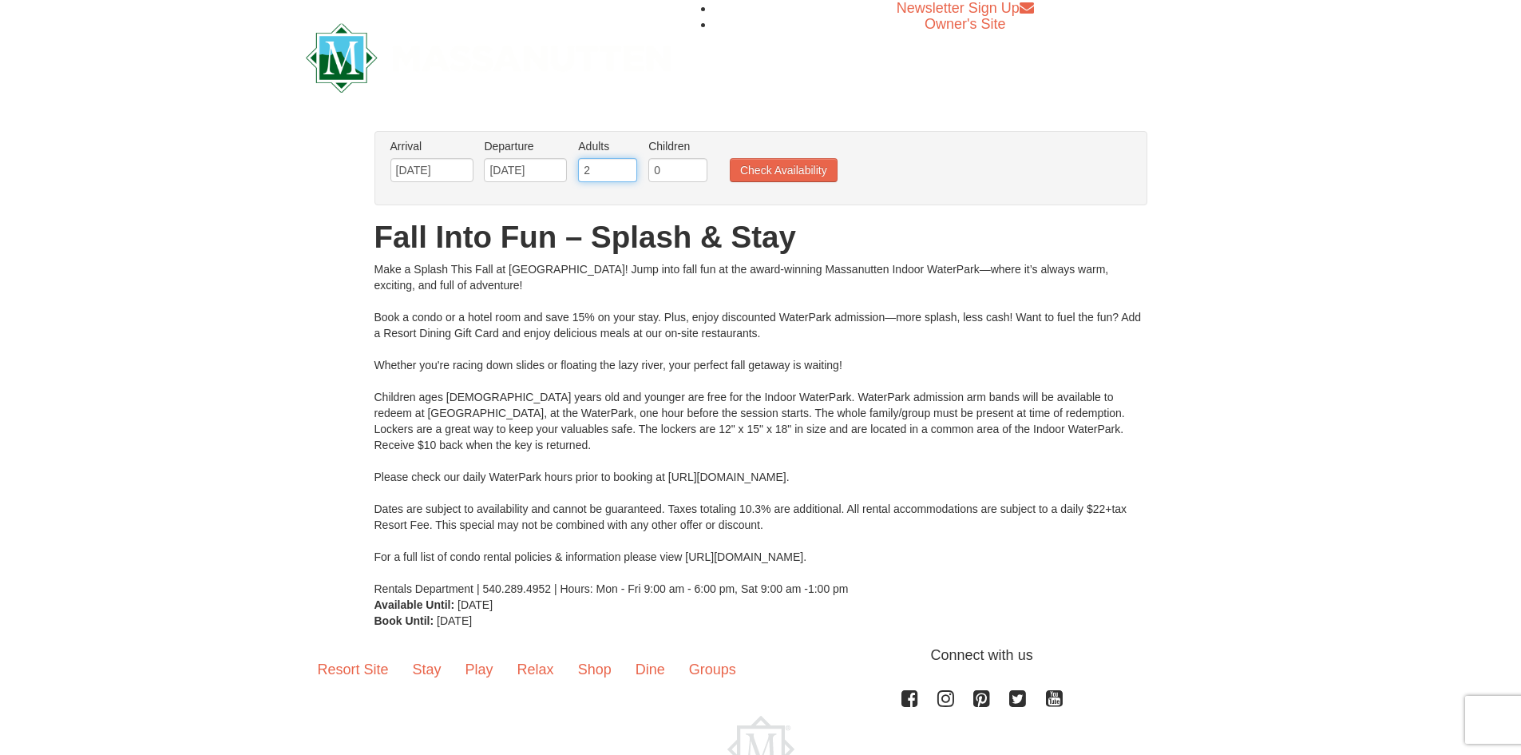
click at [626, 169] on input "2" at bounding box center [607, 170] width 59 height 24
click at [626, 169] on input "3" at bounding box center [607, 170] width 59 height 24
type input "4"
click at [626, 169] on input "4" at bounding box center [607, 170] width 59 height 24
click at [698, 168] on input "1" at bounding box center [677, 170] width 59 height 24
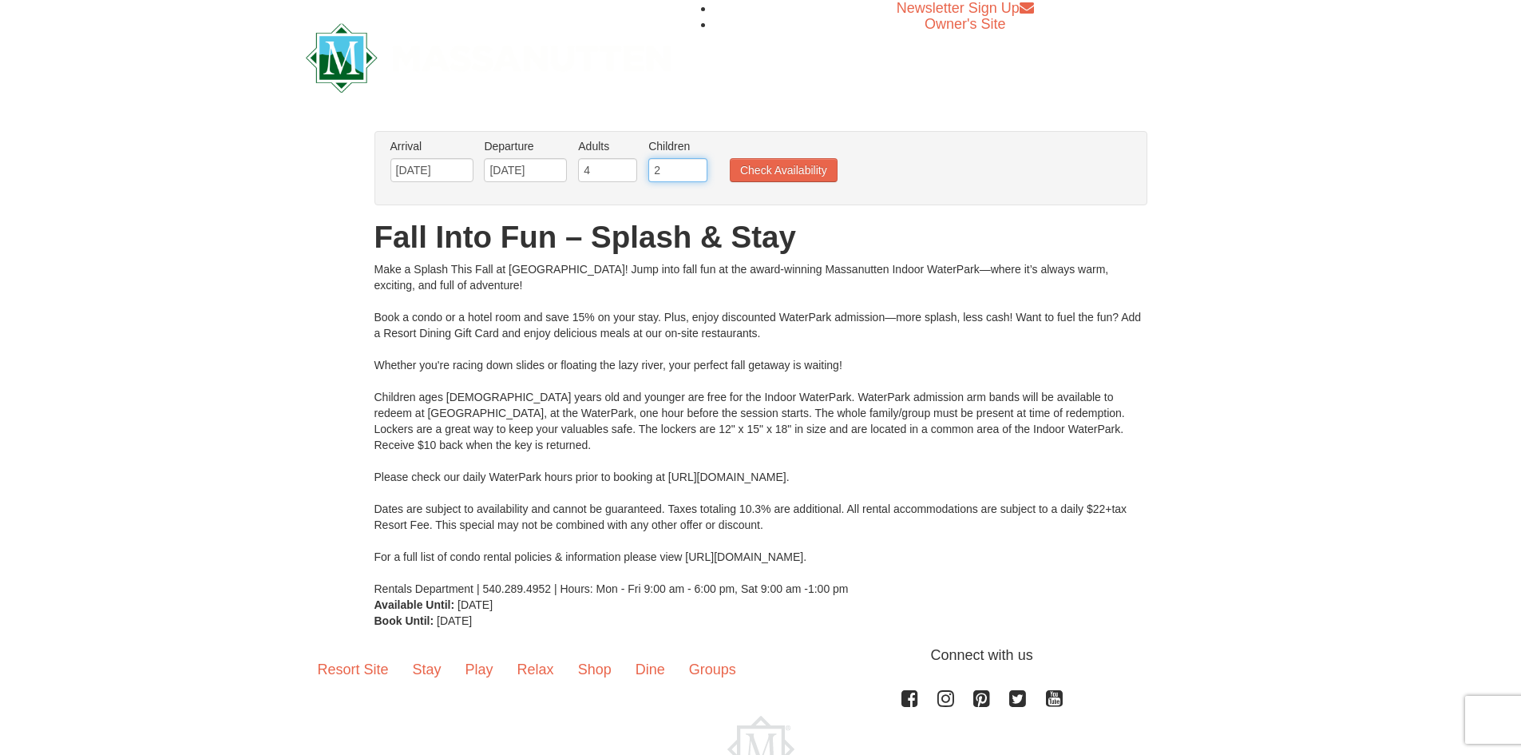
type input "2"
click at [698, 168] on input "2" at bounding box center [677, 170] width 59 height 24
drag, startPoint x: 736, startPoint y: 169, endPoint x: 737, endPoint y: 177, distance: 8.0
click at [737, 173] on button "Check Availability" at bounding box center [784, 170] width 108 height 24
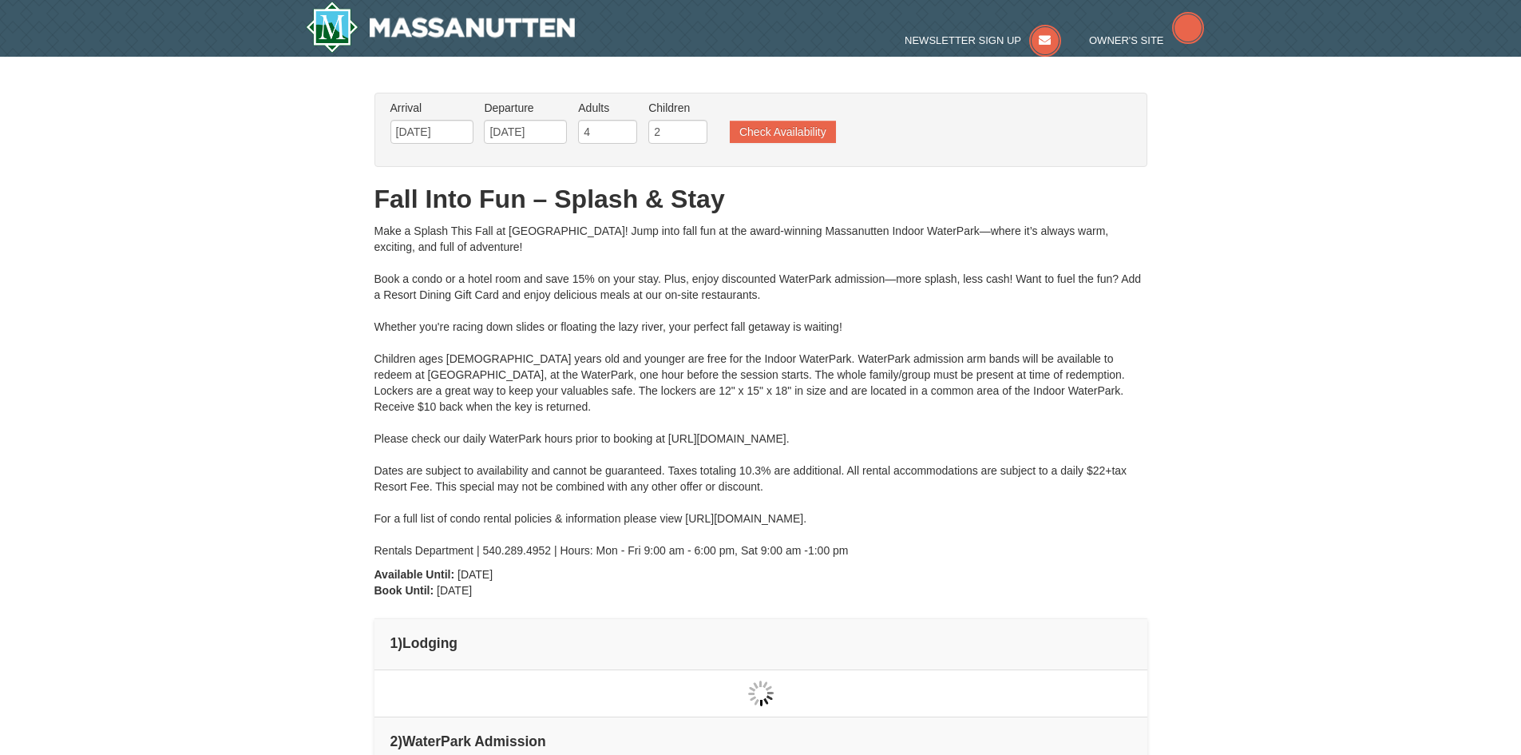
type input "[DATE]"
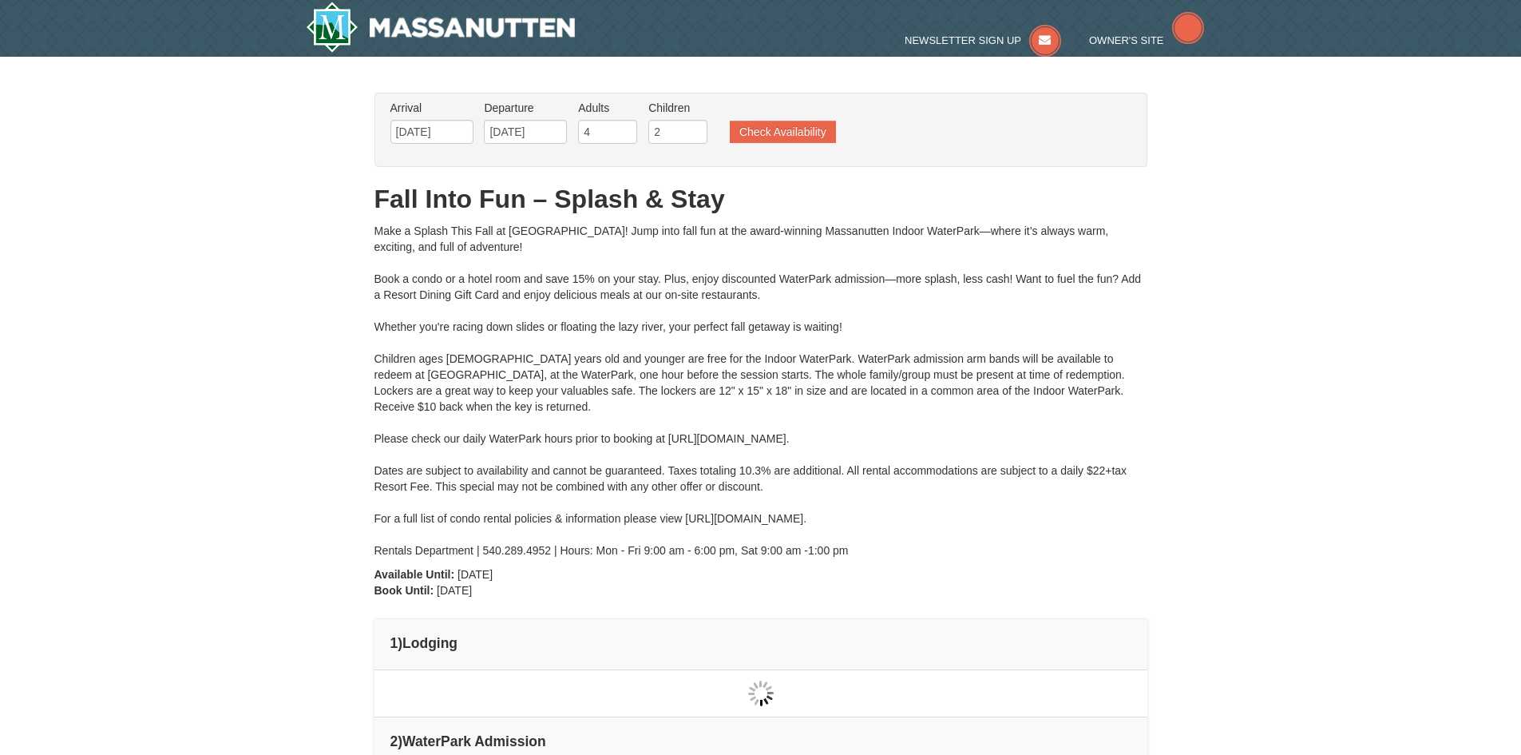
type input "[DATE]"
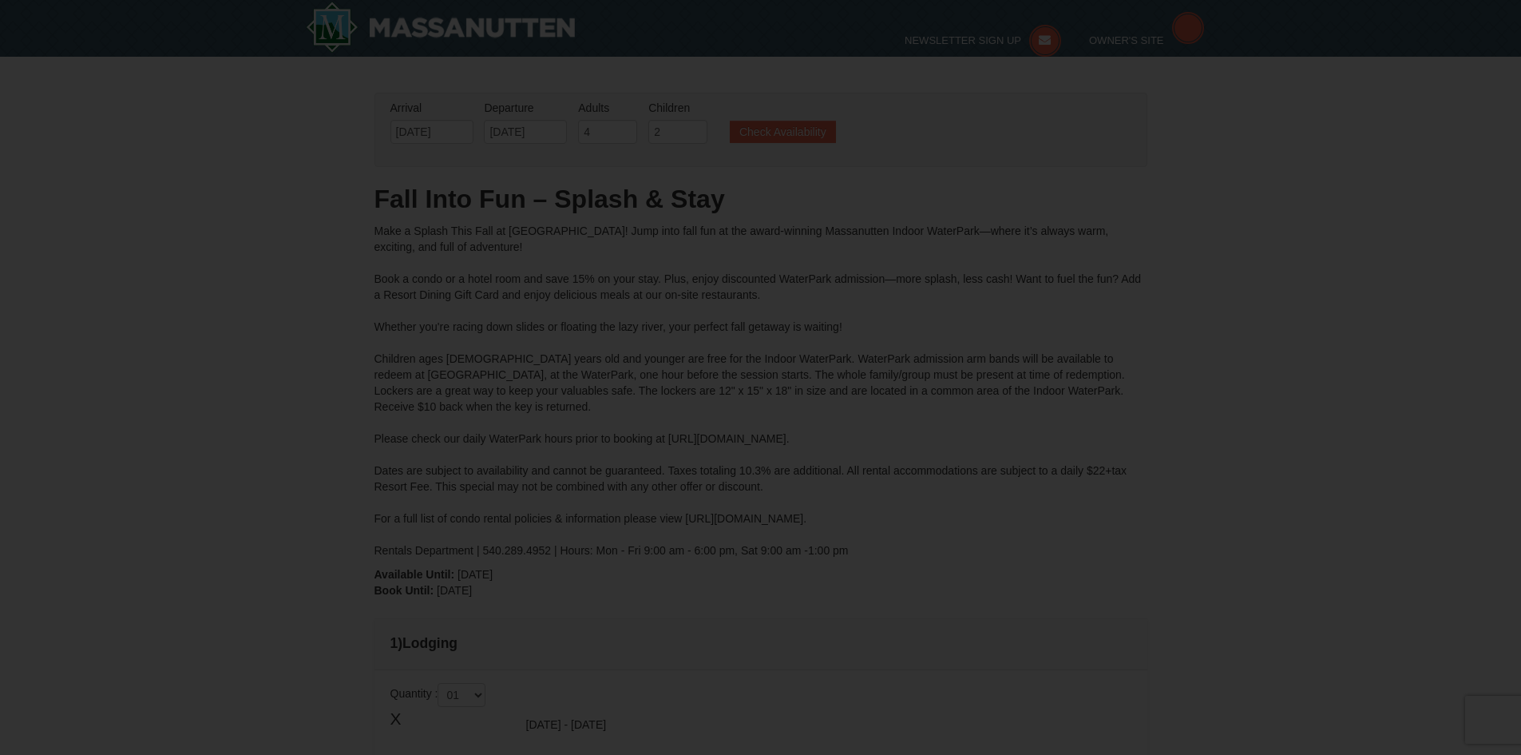
type input "[DATE]"
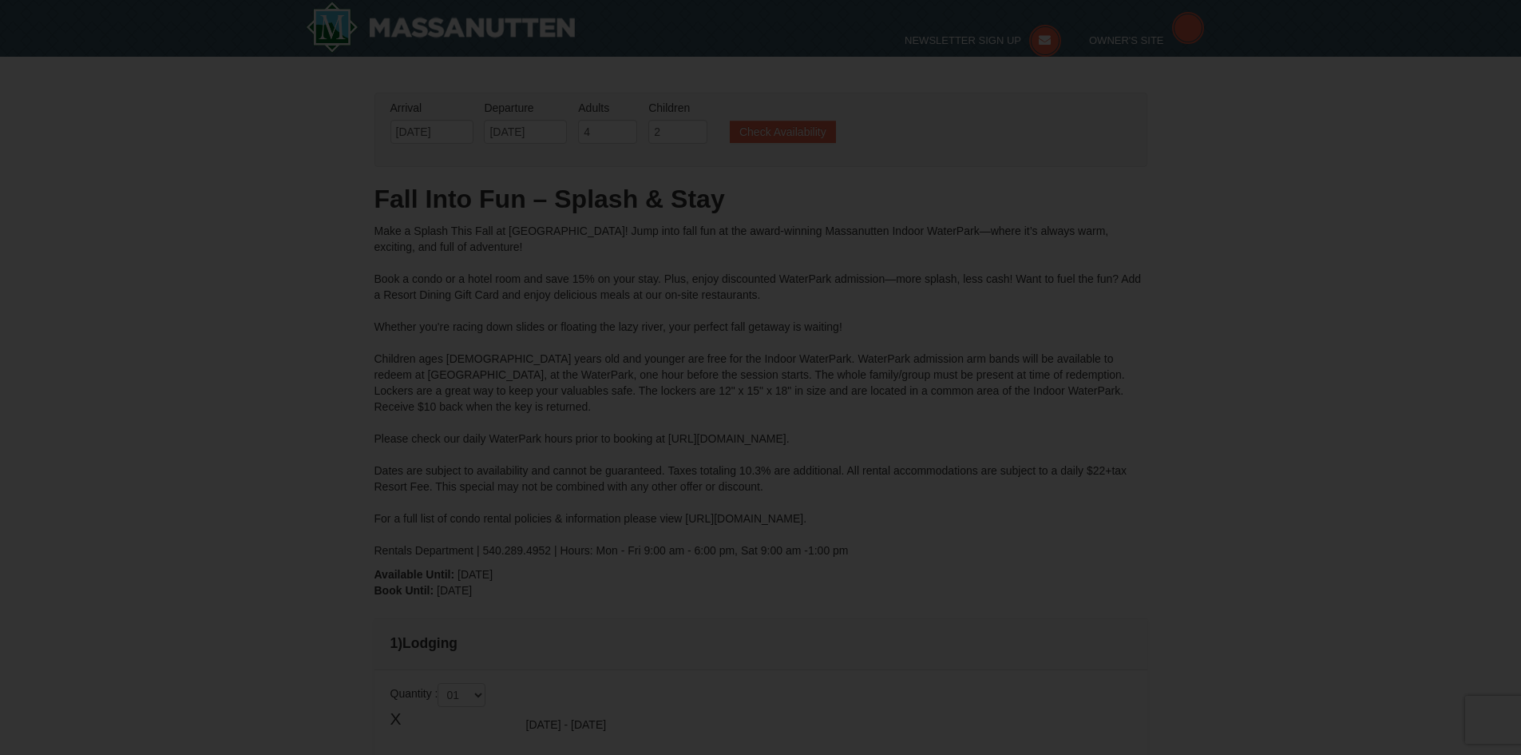
type input "[DATE]"
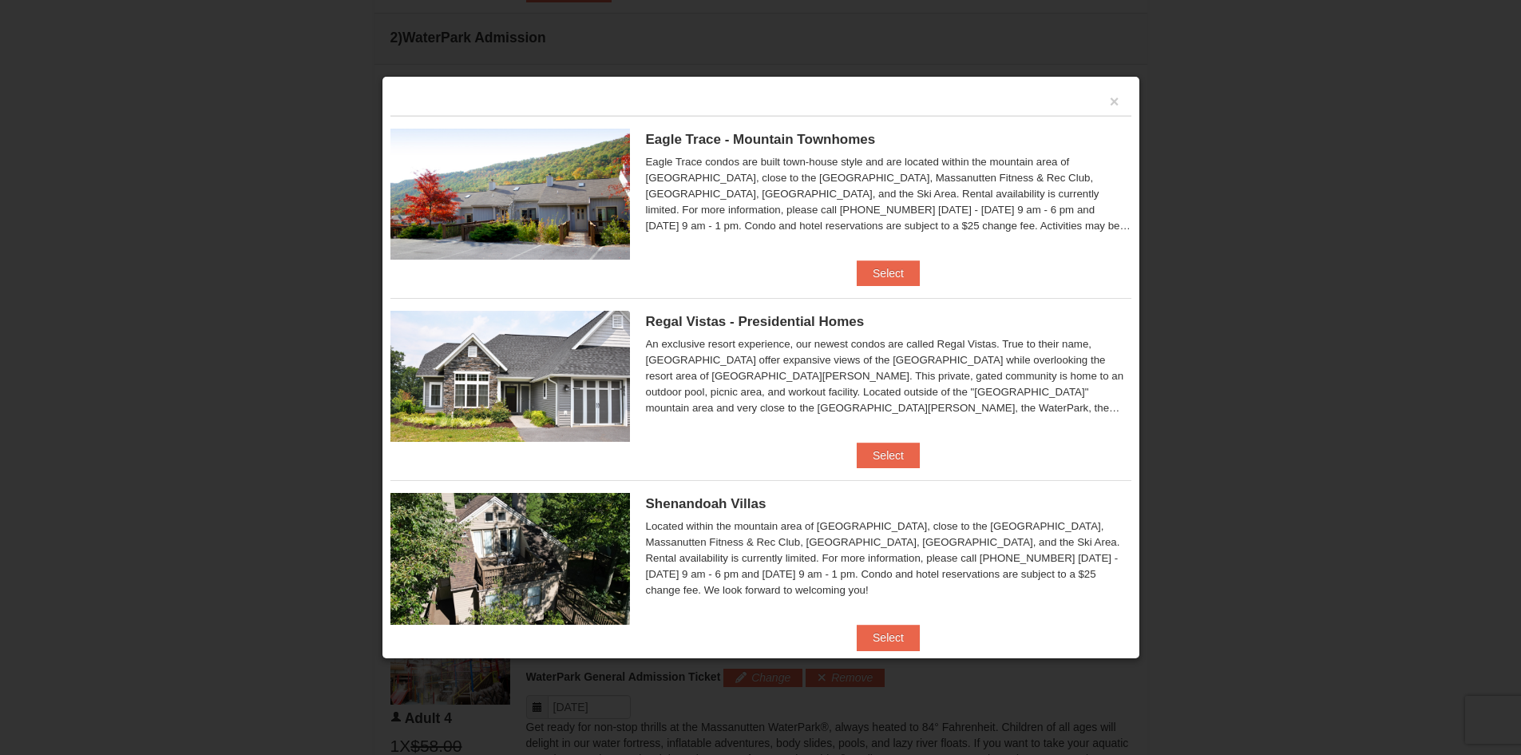
scroll to position [521, 0]
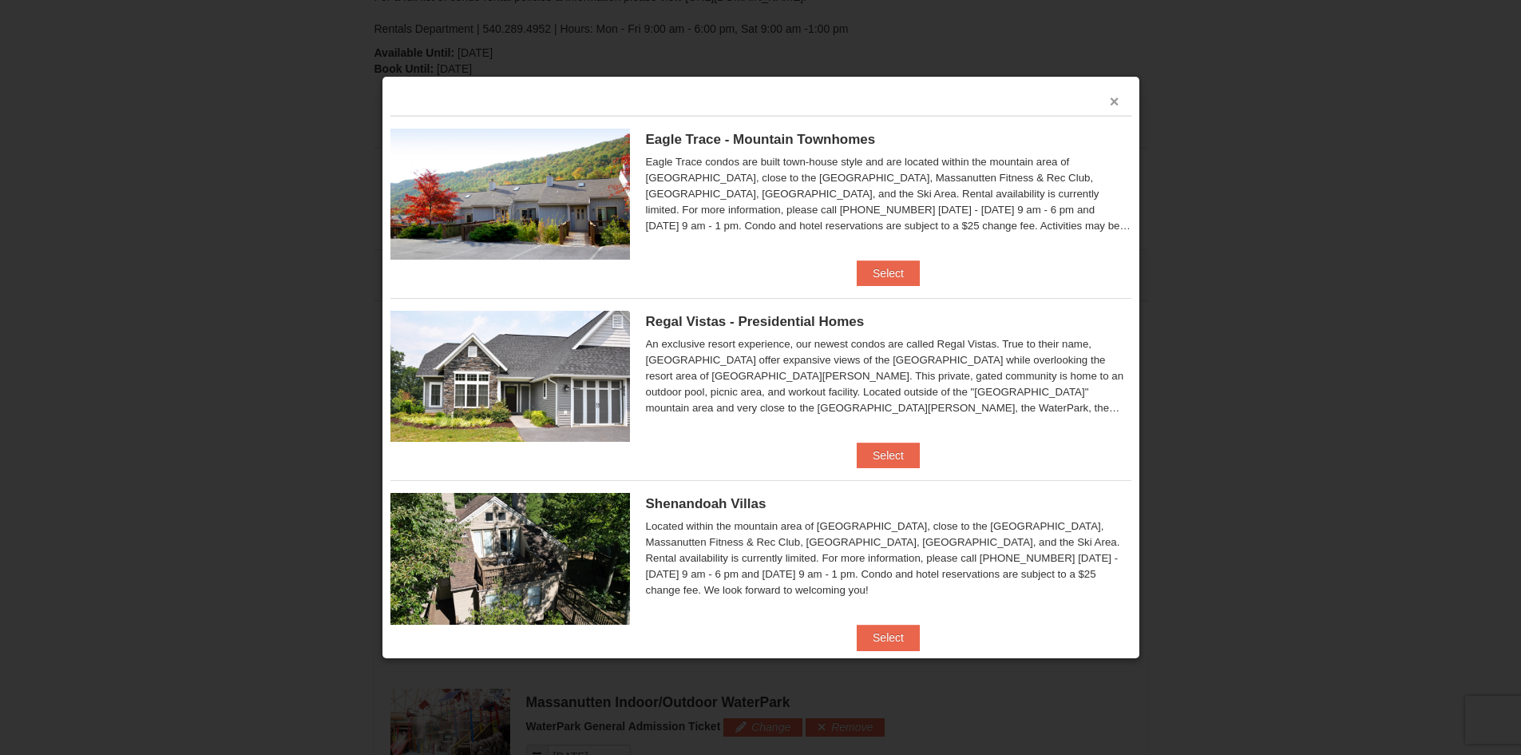
click at [1110, 96] on button "×" at bounding box center [1115, 101] width 10 height 16
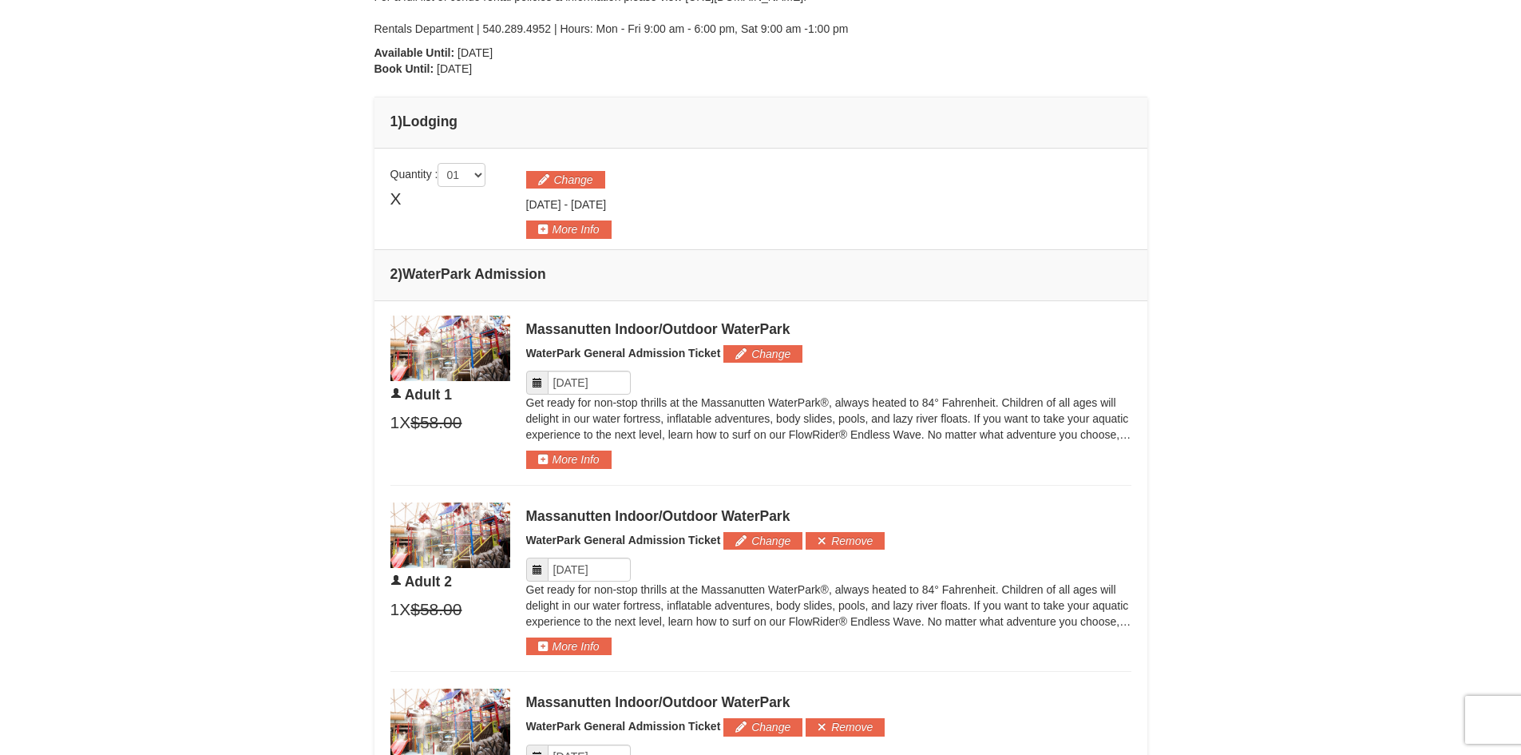
click at [573, 190] on div "Change [DATE] - [DATE]" at bounding box center [828, 201] width 605 height 76
click at [578, 177] on button "Change" at bounding box center [565, 180] width 79 height 18
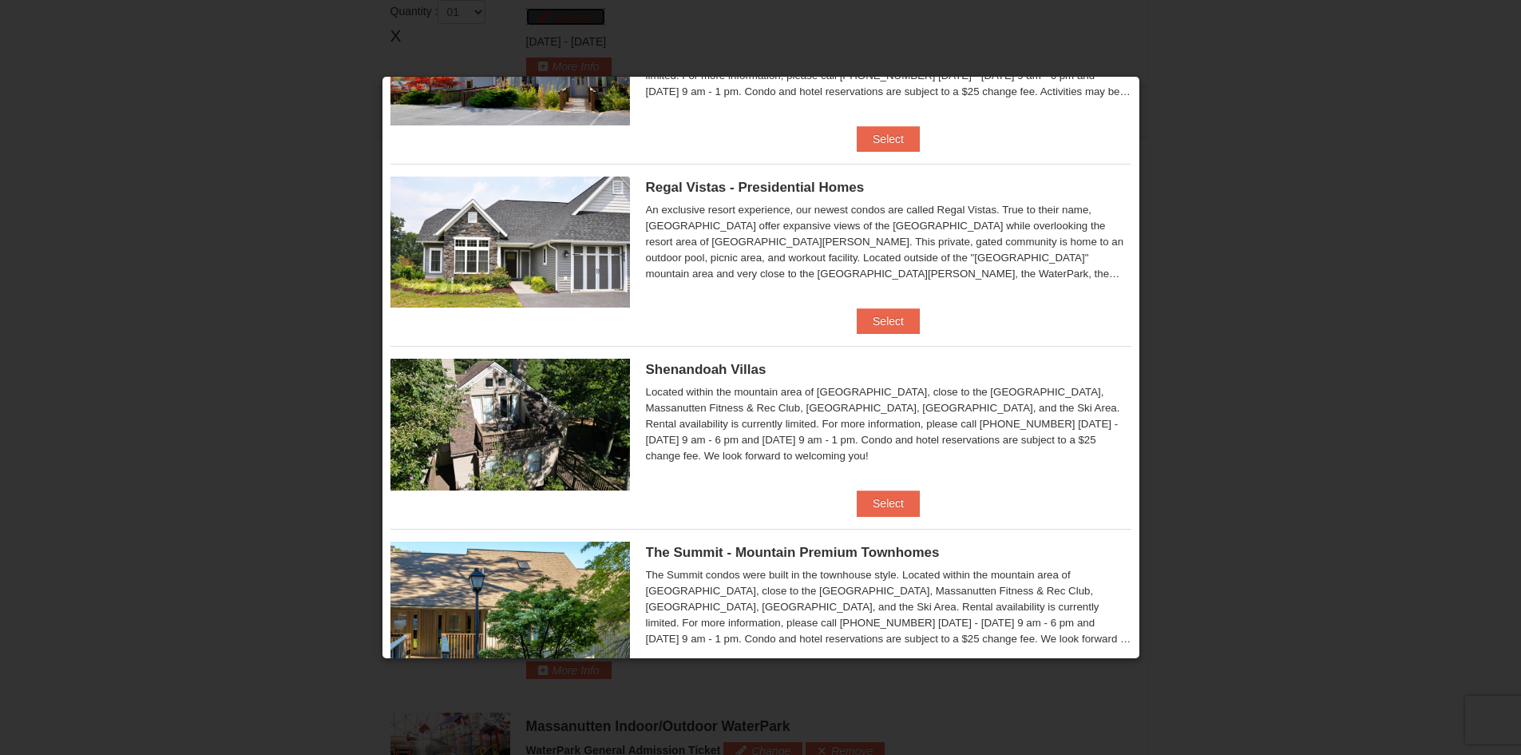
scroll to position [74, 0]
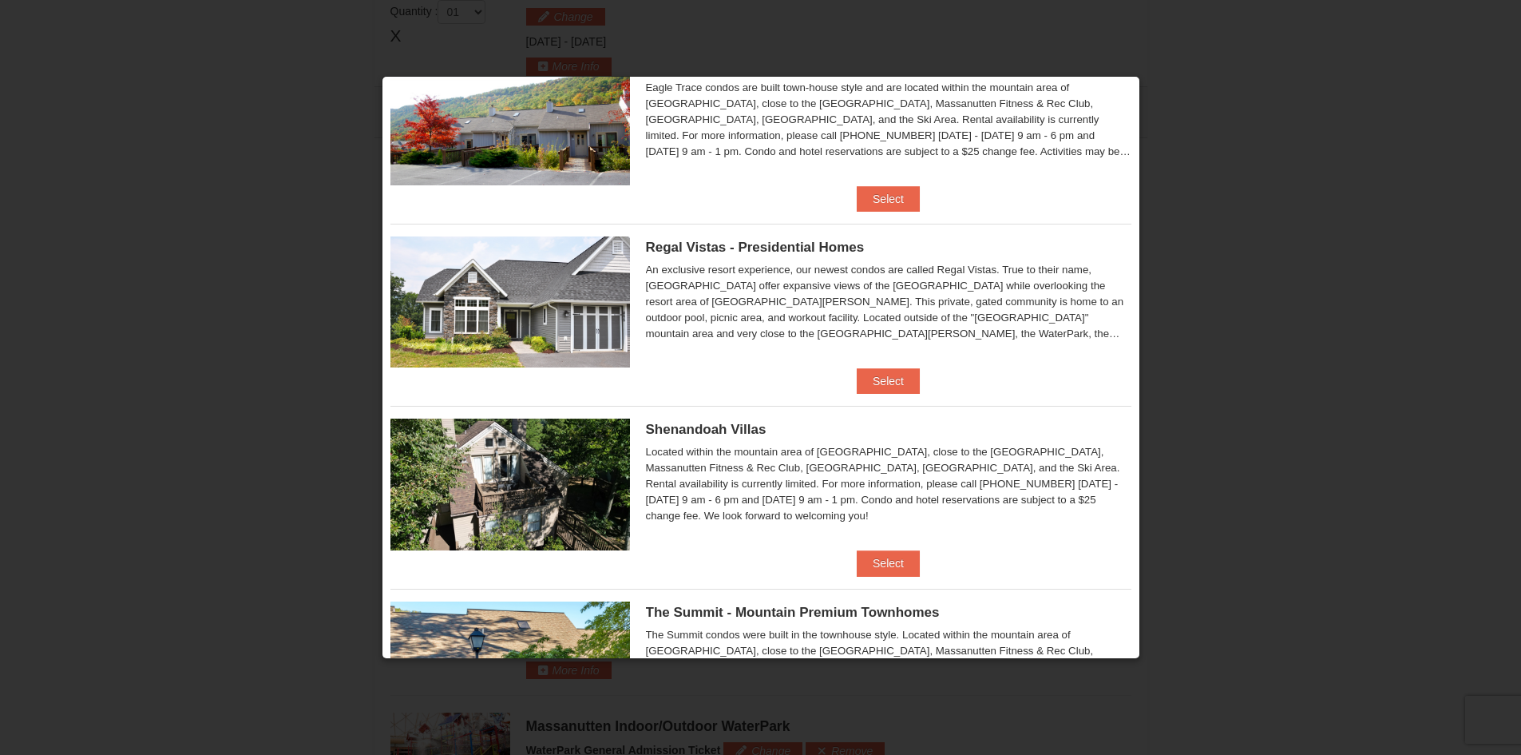
click at [535, 291] on img at bounding box center [510, 301] width 240 height 131
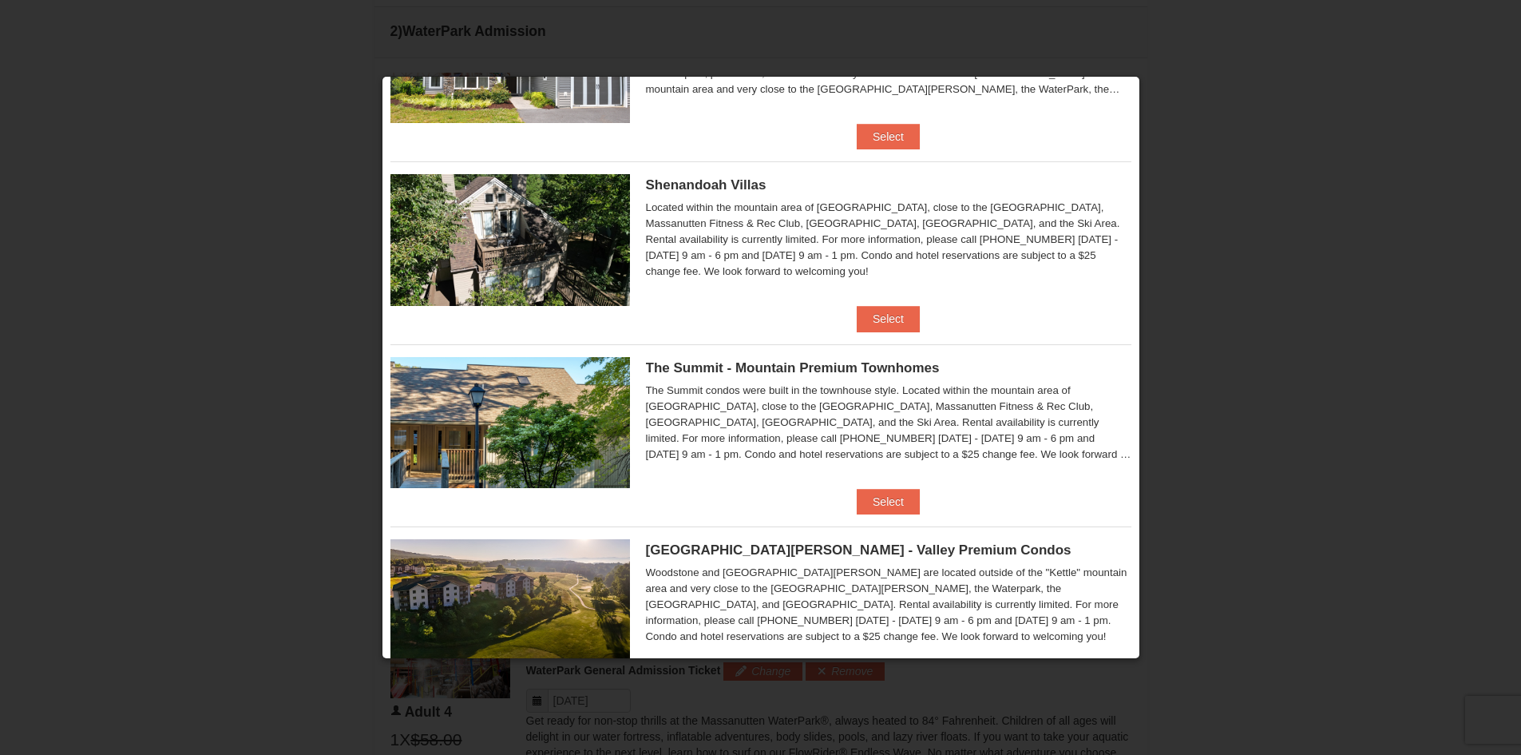
scroll to position [319, 0]
click at [896, 492] on button "Select" at bounding box center [888, 501] width 63 height 26
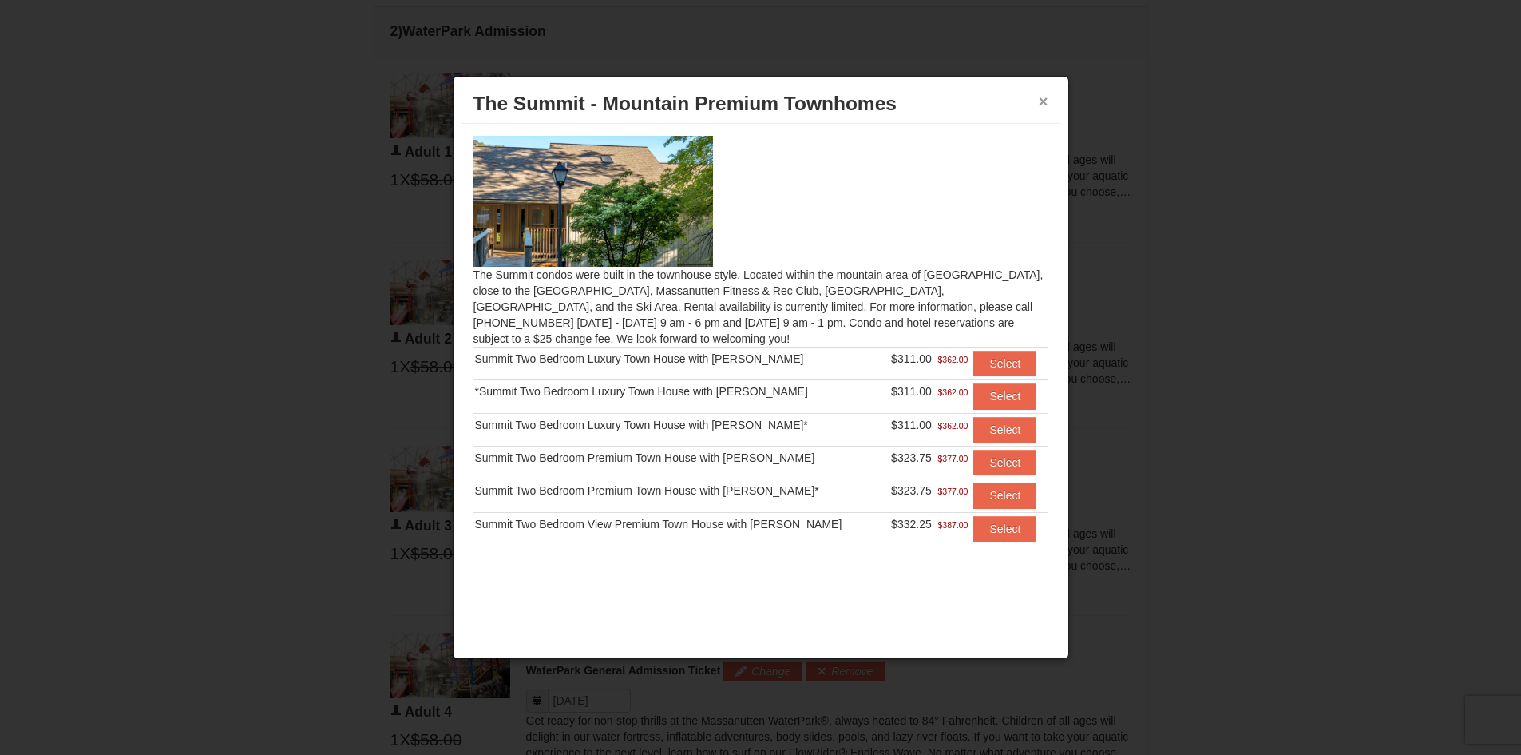
click at [1039, 94] on button "×" at bounding box center [1044, 101] width 10 height 16
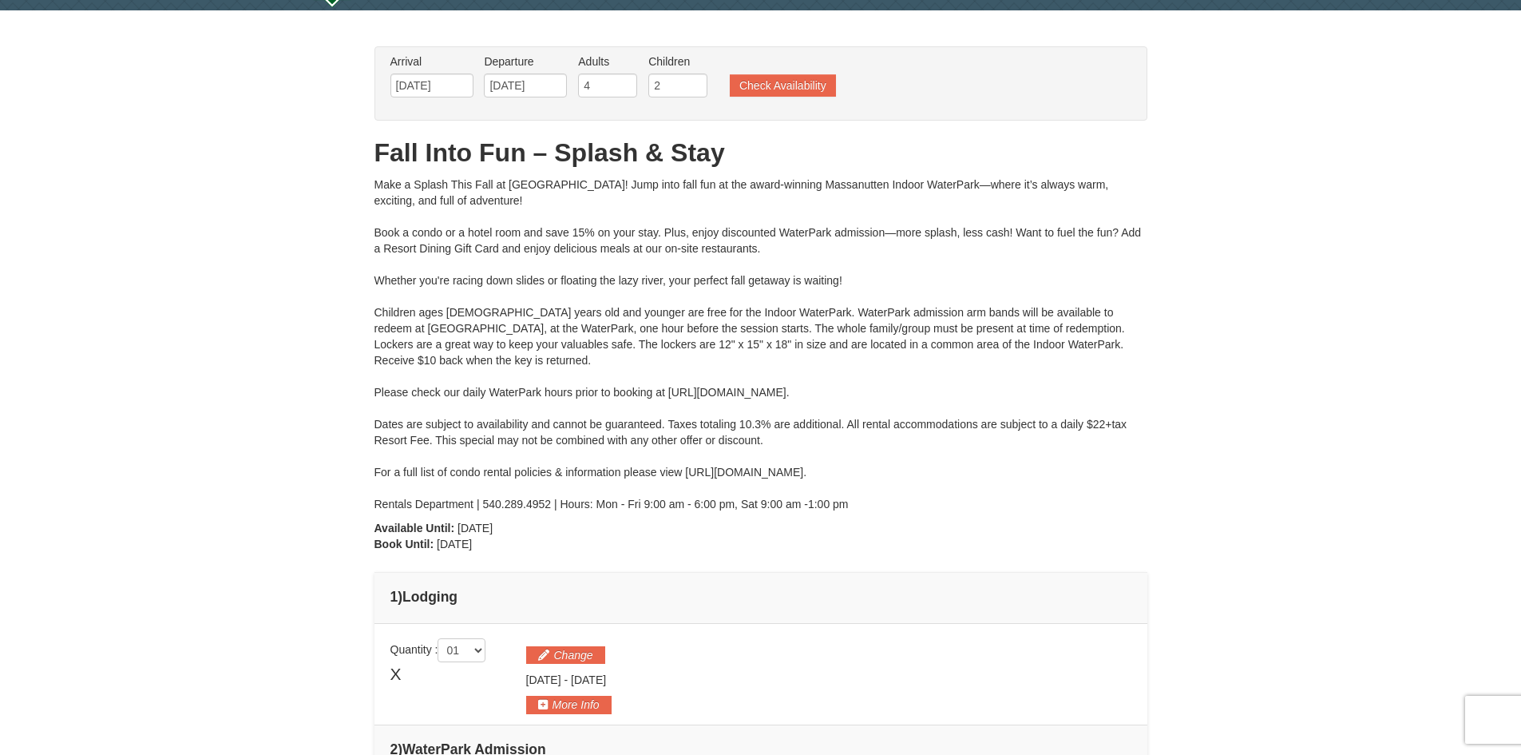
scroll to position [45, 0]
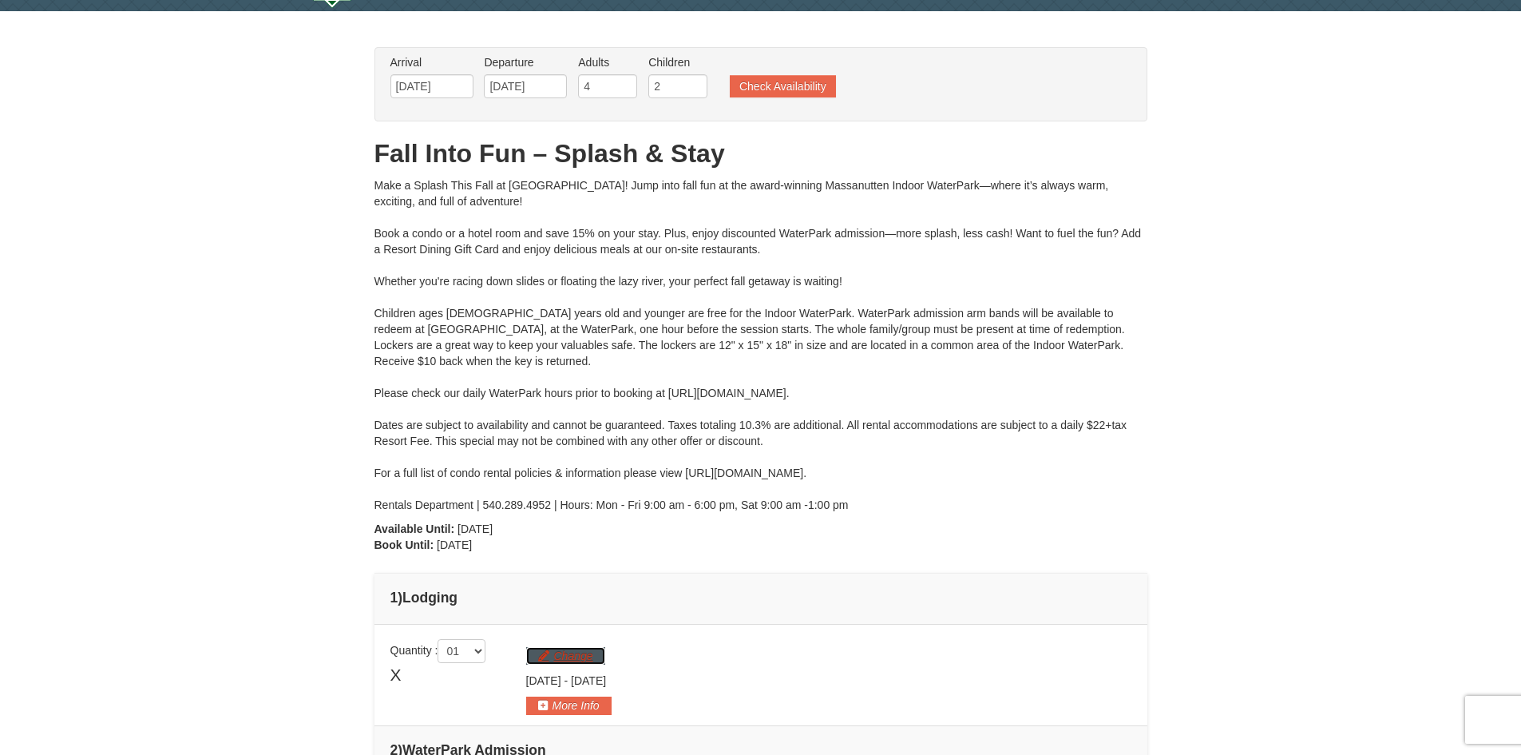
click at [583, 657] on button "Change" at bounding box center [565, 656] width 79 height 18
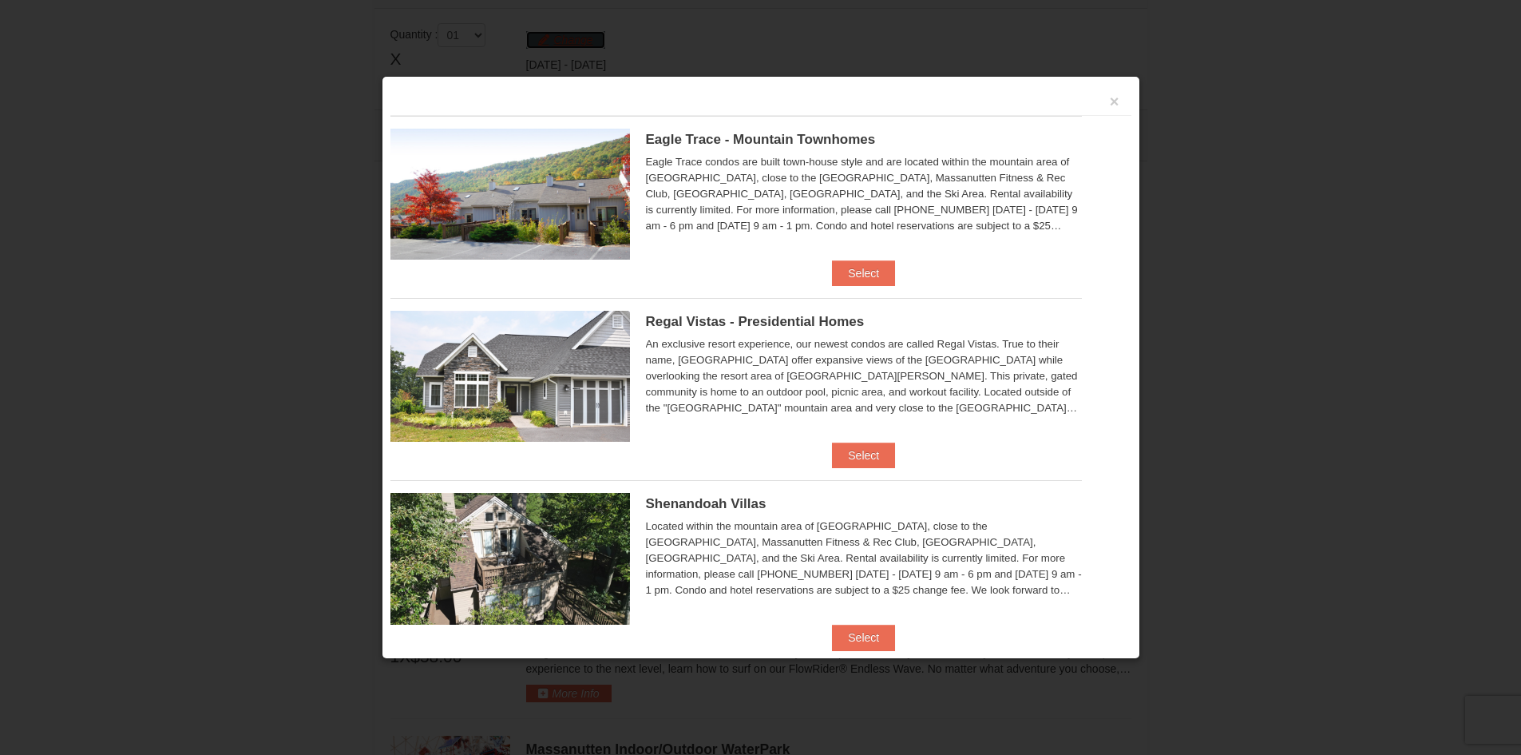
scroll to position [683, 0]
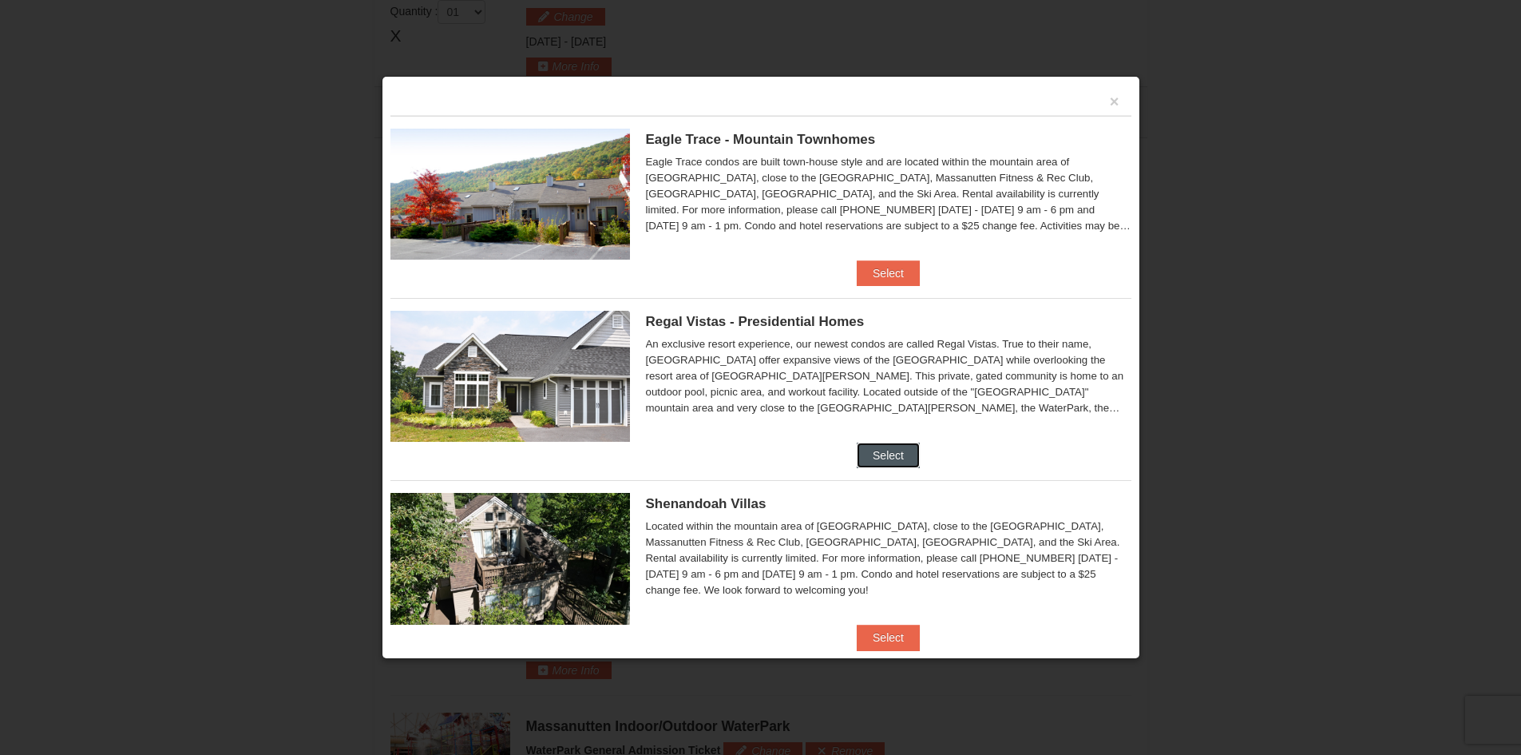
click at [886, 446] on button "Select" at bounding box center [888, 455] width 63 height 26
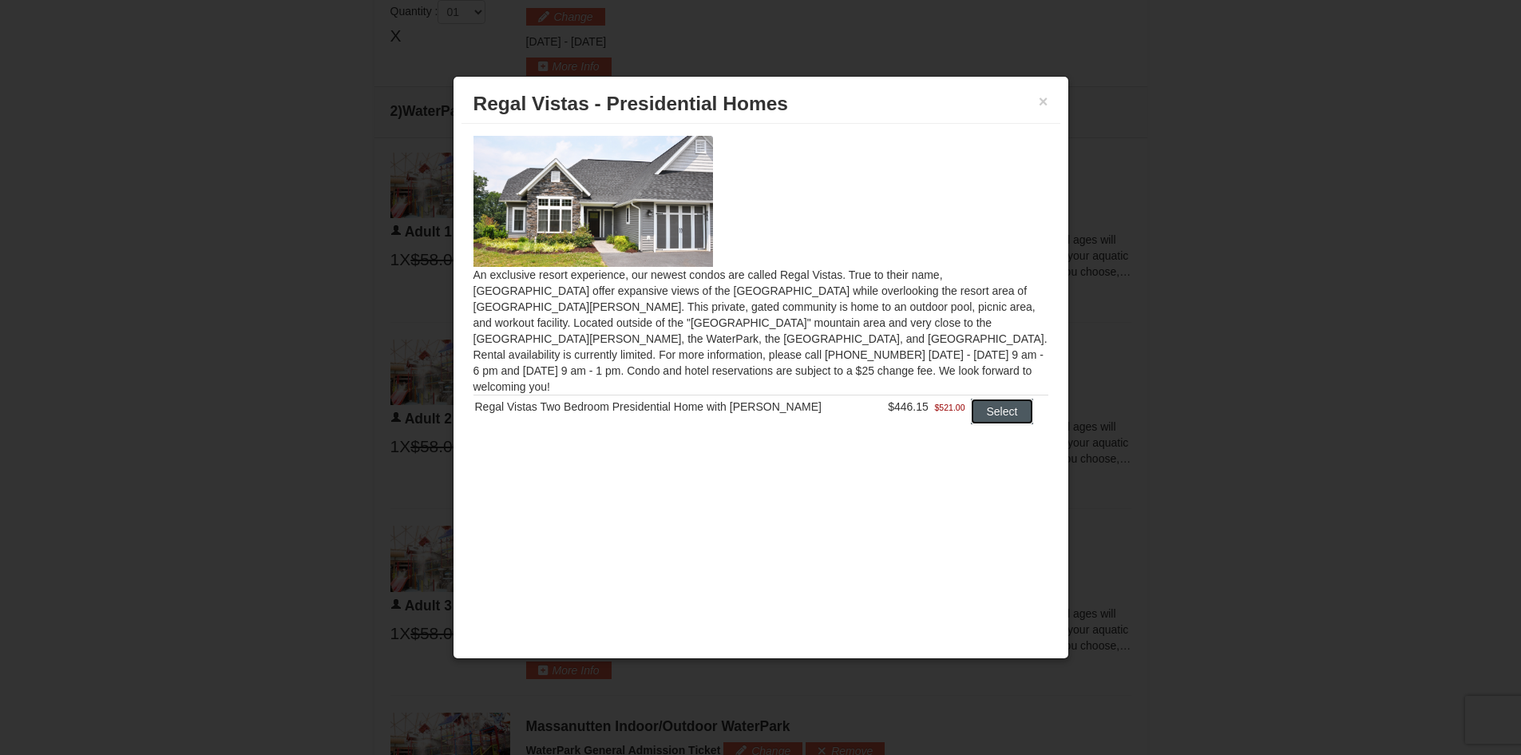
click at [1010, 398] on button "Select" at bounding box center [1002, 411] width 63 height 26
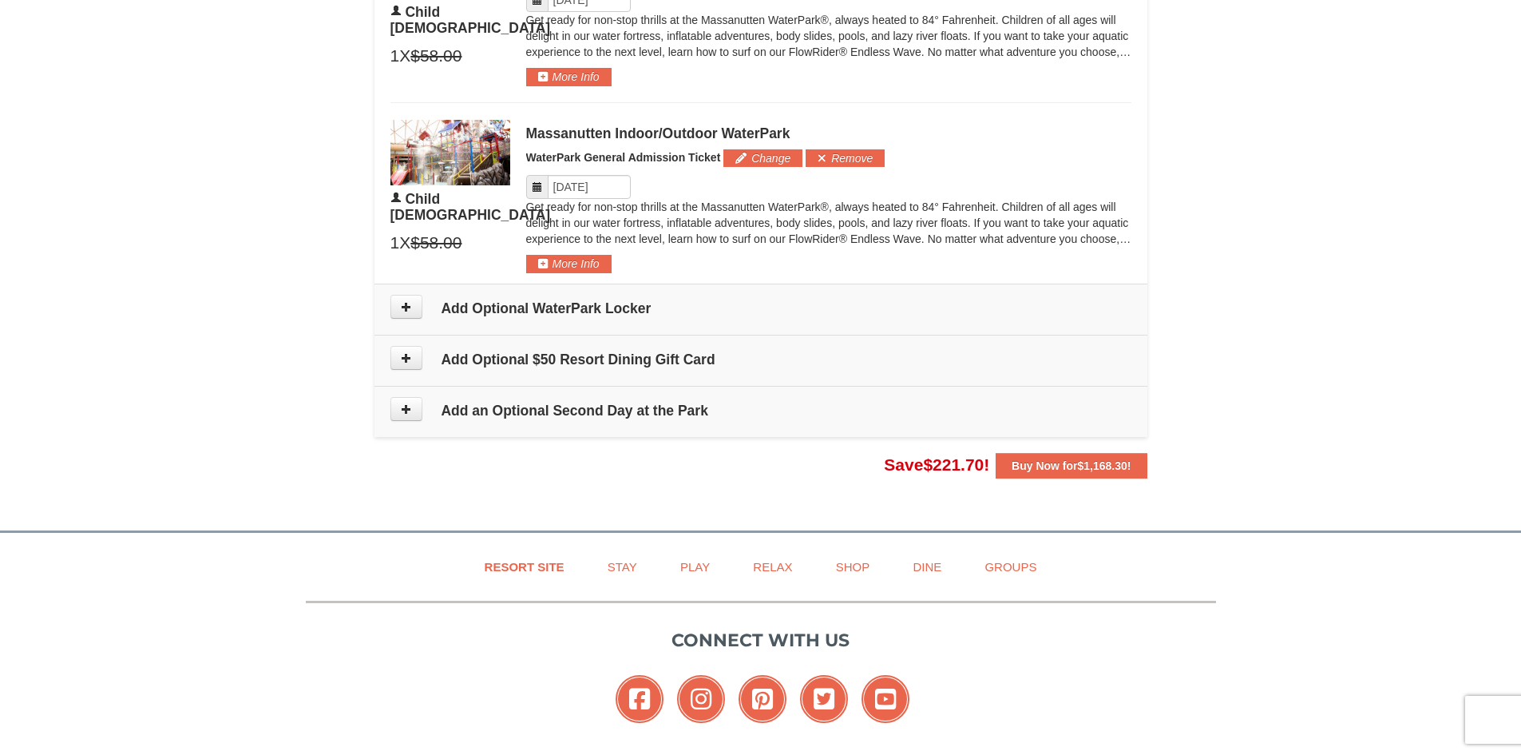
scroll to position [1718, 0]
click at [417, 319] on td "Add Optional WaterPark Locker" at bounding box center [760, 309] width 773 height 51
click at [414, 308] on button at bounding box center [406, 307] width 32 height 24
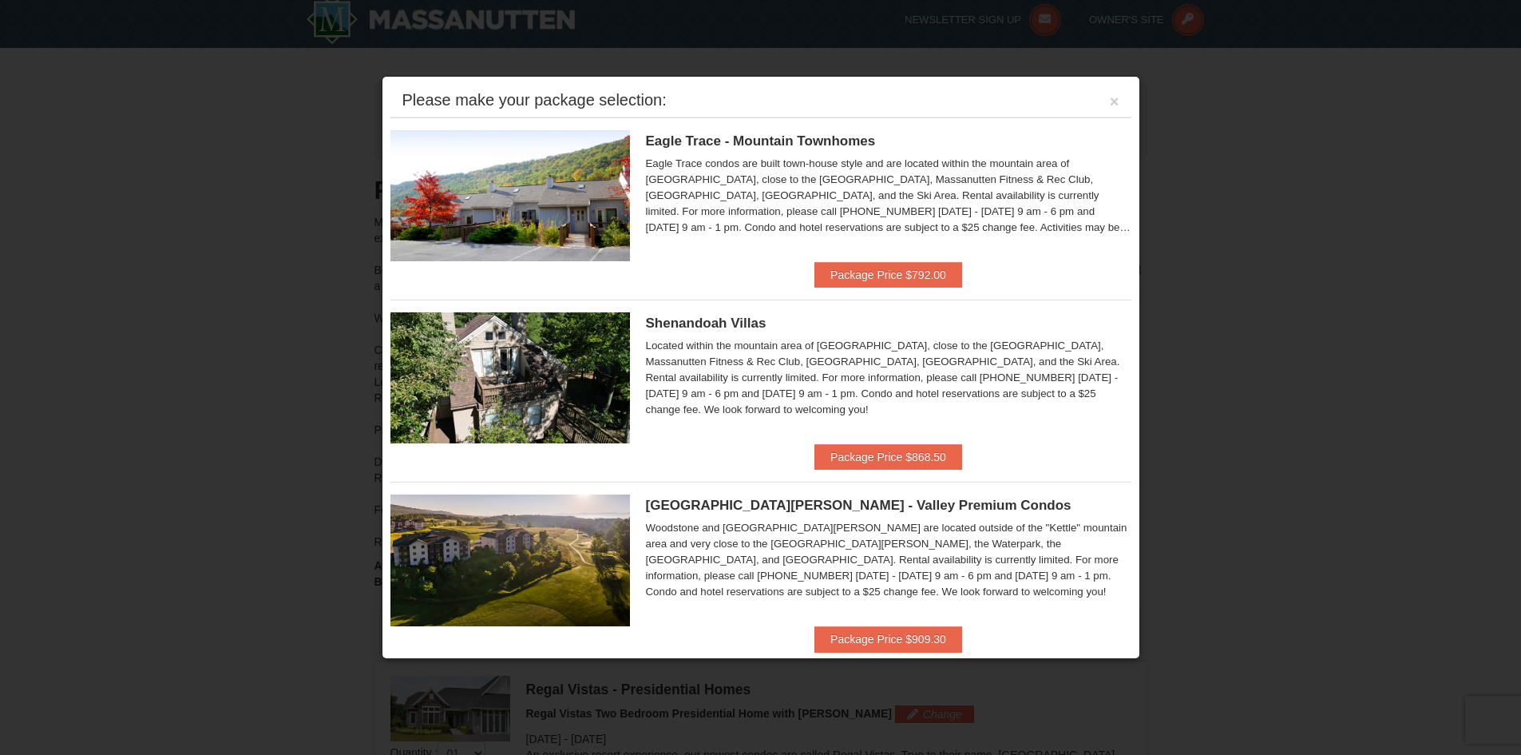
scroll to position [0, 0]
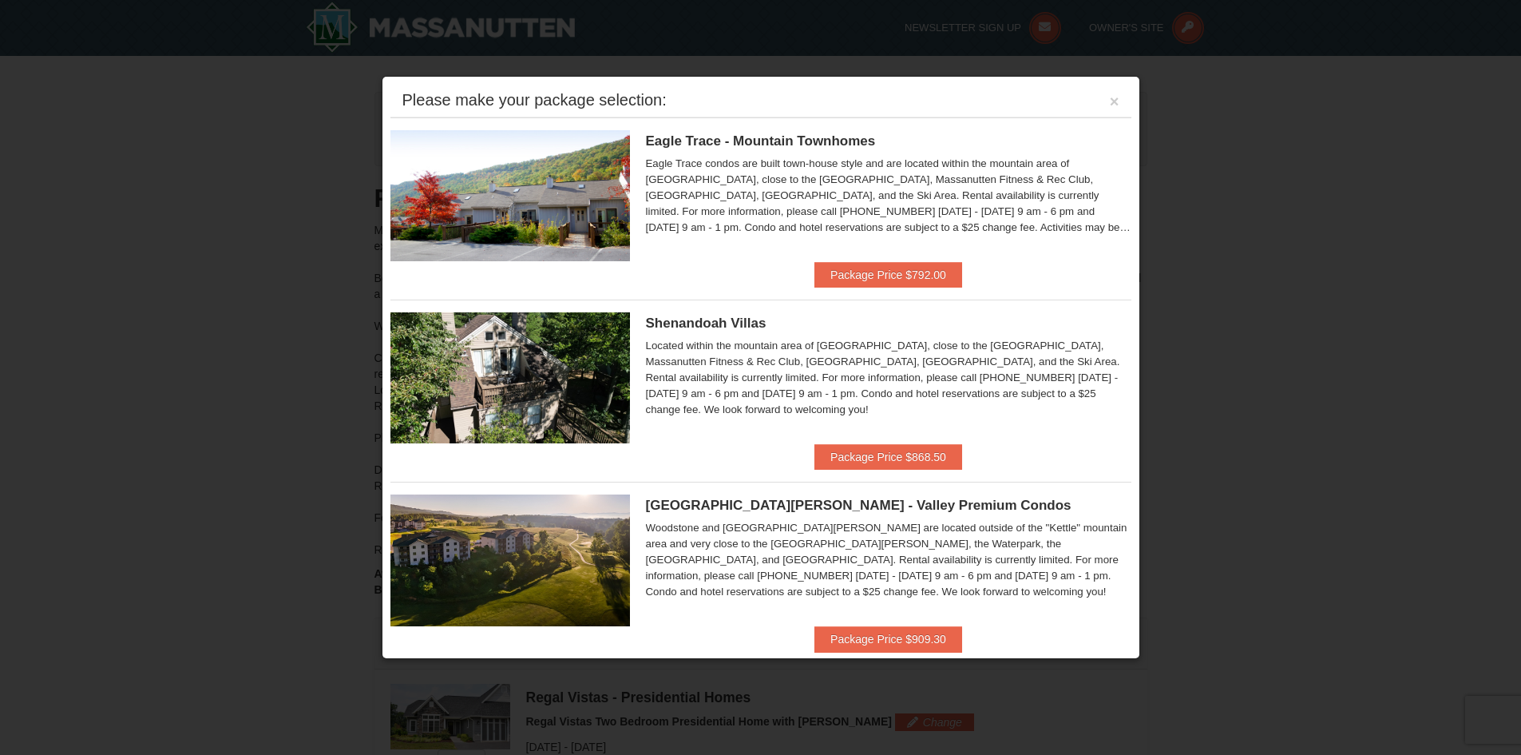
click at [1094, 105] on div "Please make your package selection: ×" at bounding box center [760, 101] width 741 height 33
click at [1110, 106] on button "×" at bounding box center [1115, 101] width 10 height 16
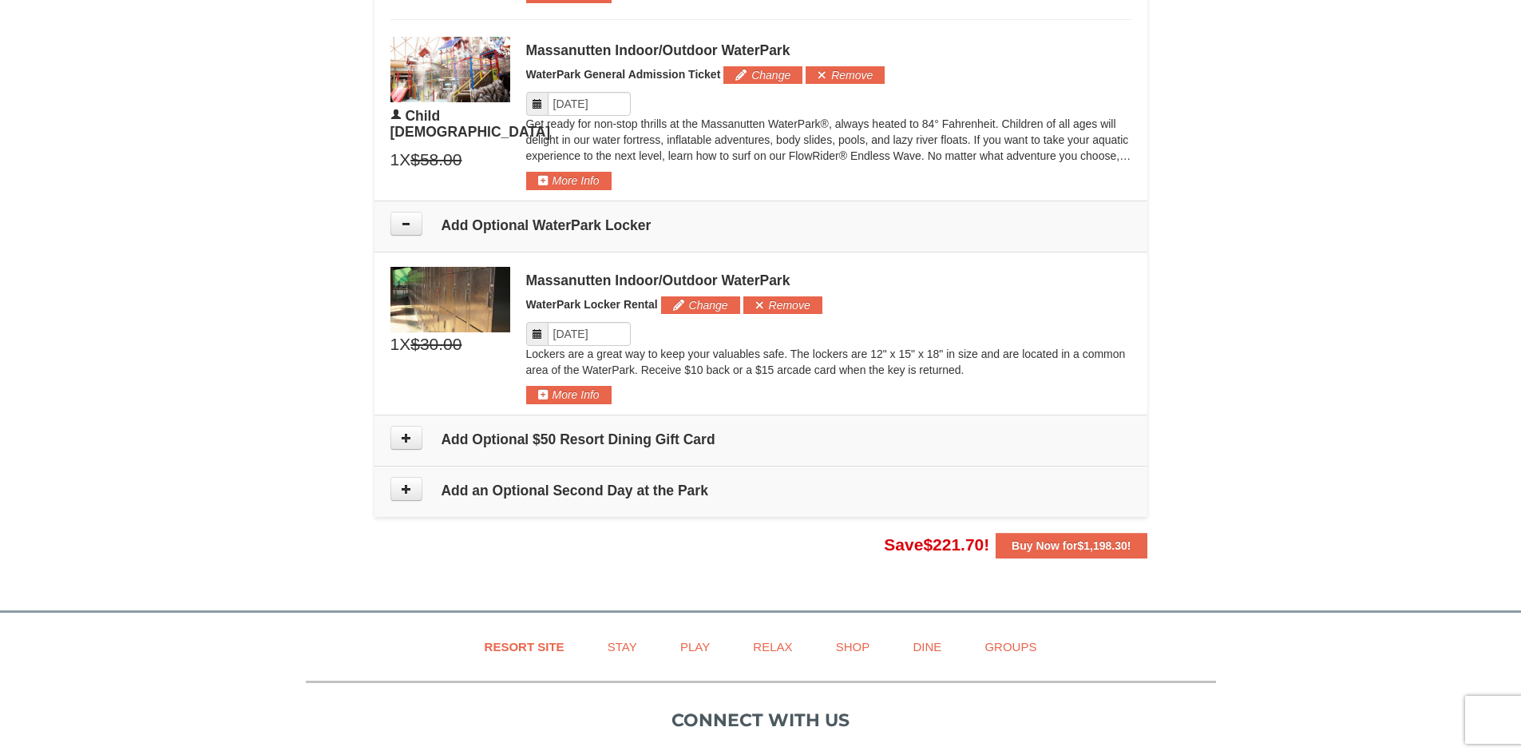
scroll to position [1801, 0]
click at [419, 493] on button at bounding box center [406, 489] width 32 height 24
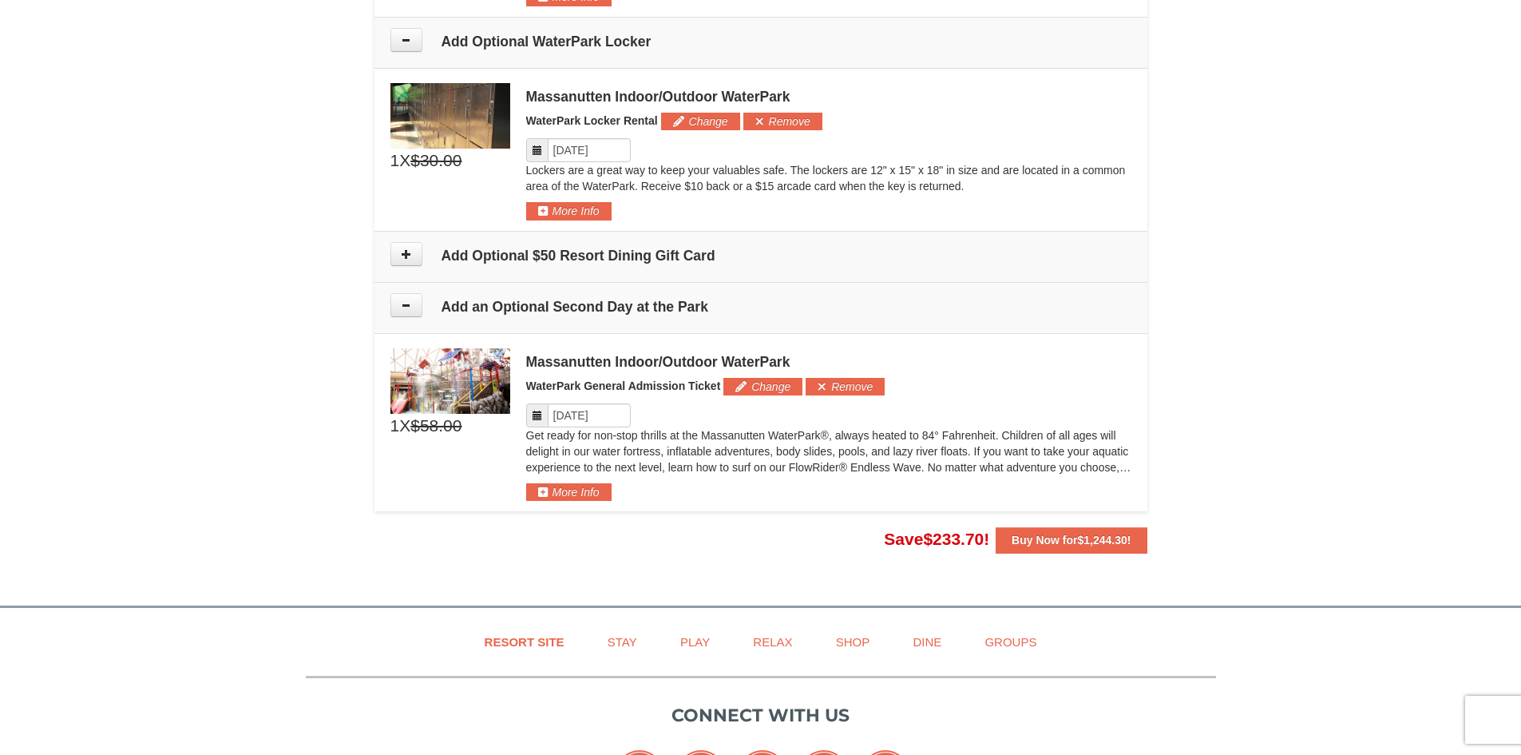
scroll to position [1980, 0]
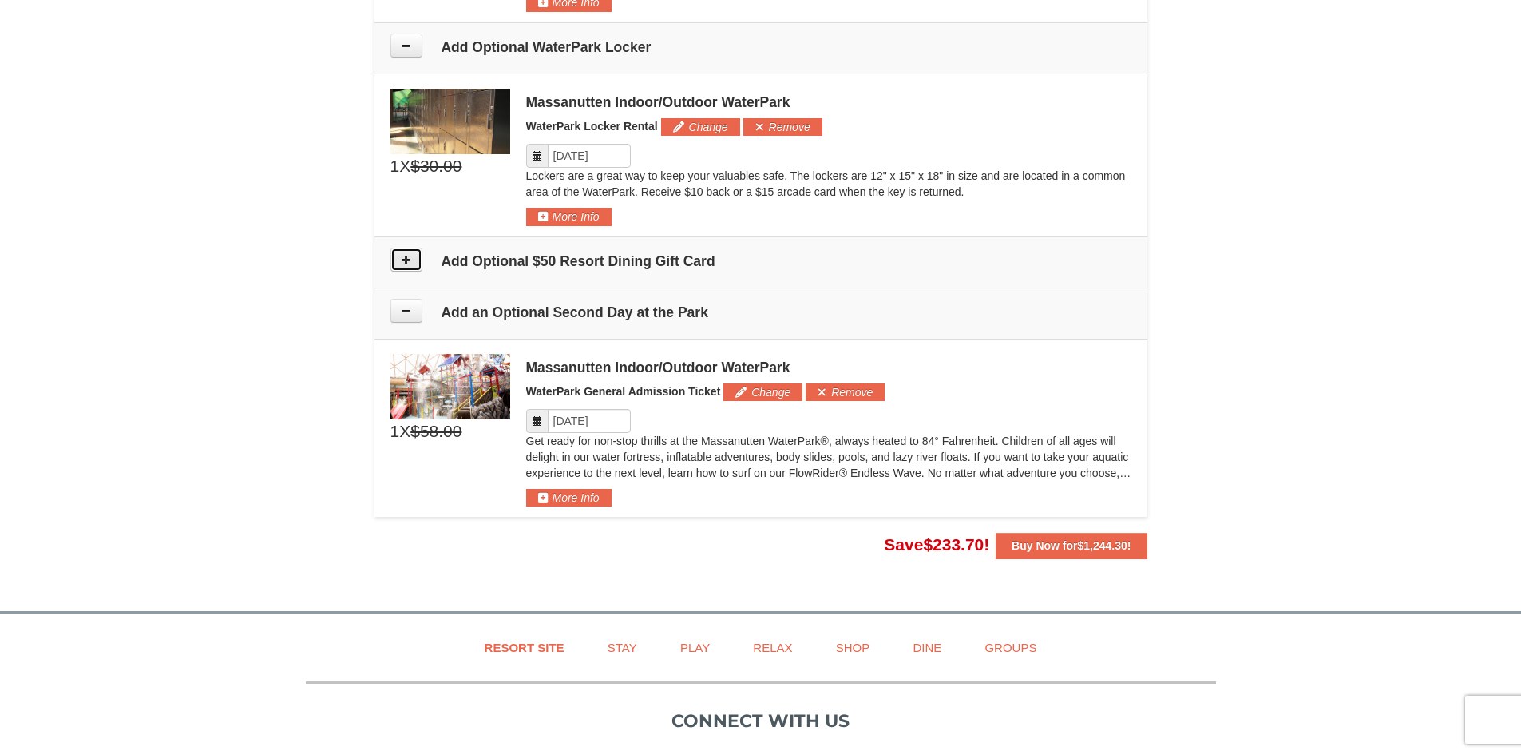
click at [405, 265] on button at bounding box center [406, 260] width 32 height 24
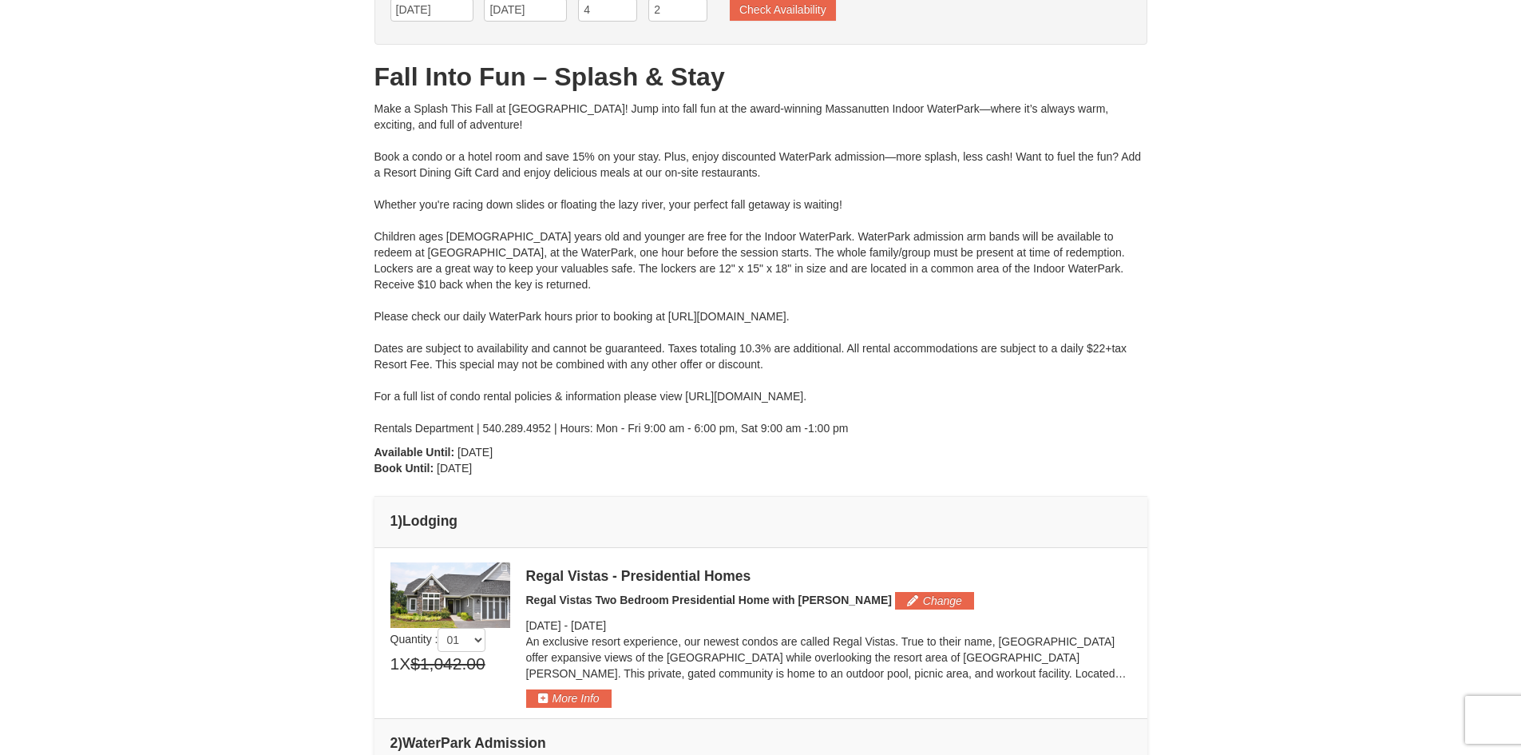
scroll to position [0, 0]
